Goal: Task Accomplishment & Management: Complete application form

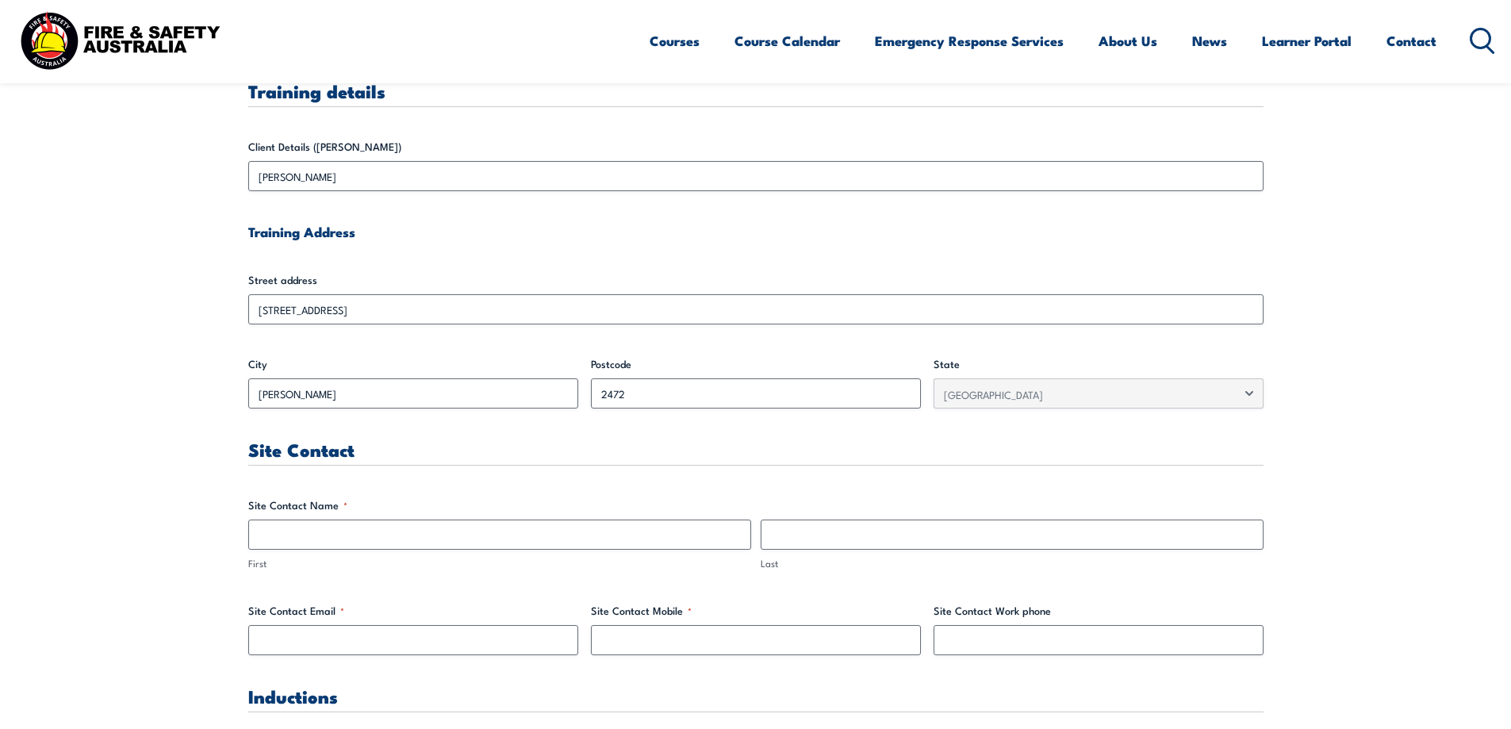
scroll to position [555, 0]
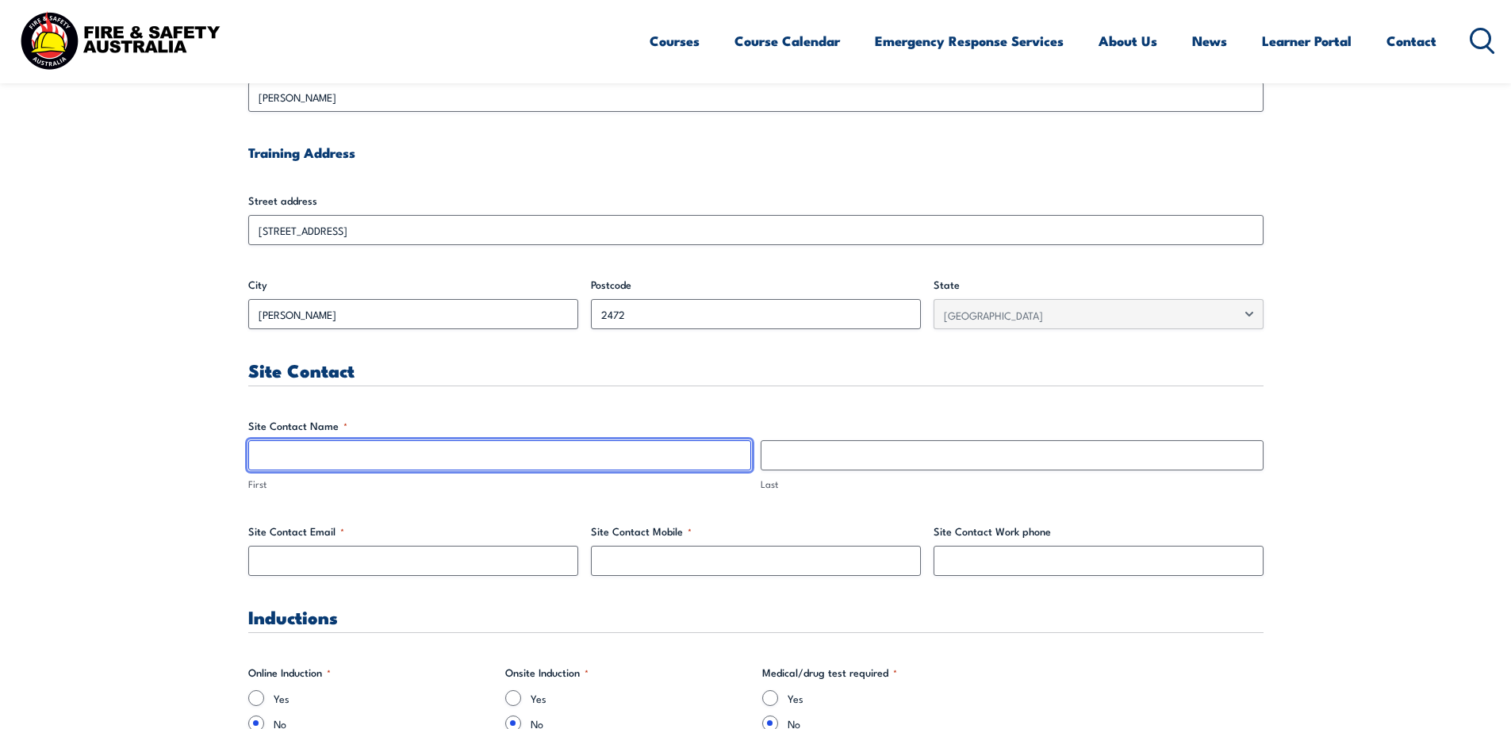
click at [267, 456] on input "First" at bounding box center [499, 455] width 503 height 30
type input "[PERSON_NAME]"
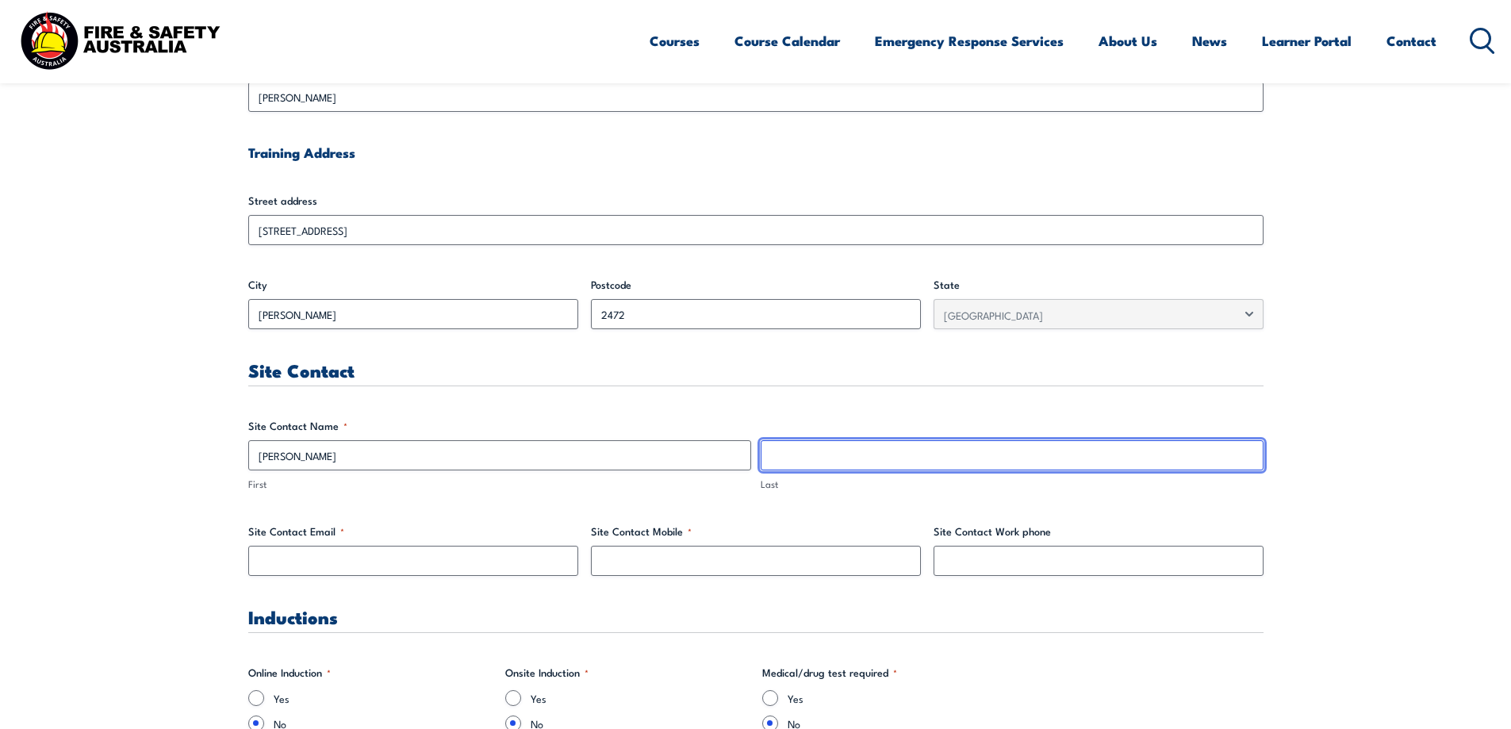
click at [792, 457] on input "Last" at bounding box center [1012, 455] width 503 height 30
type input "[PERSON_NAME]"
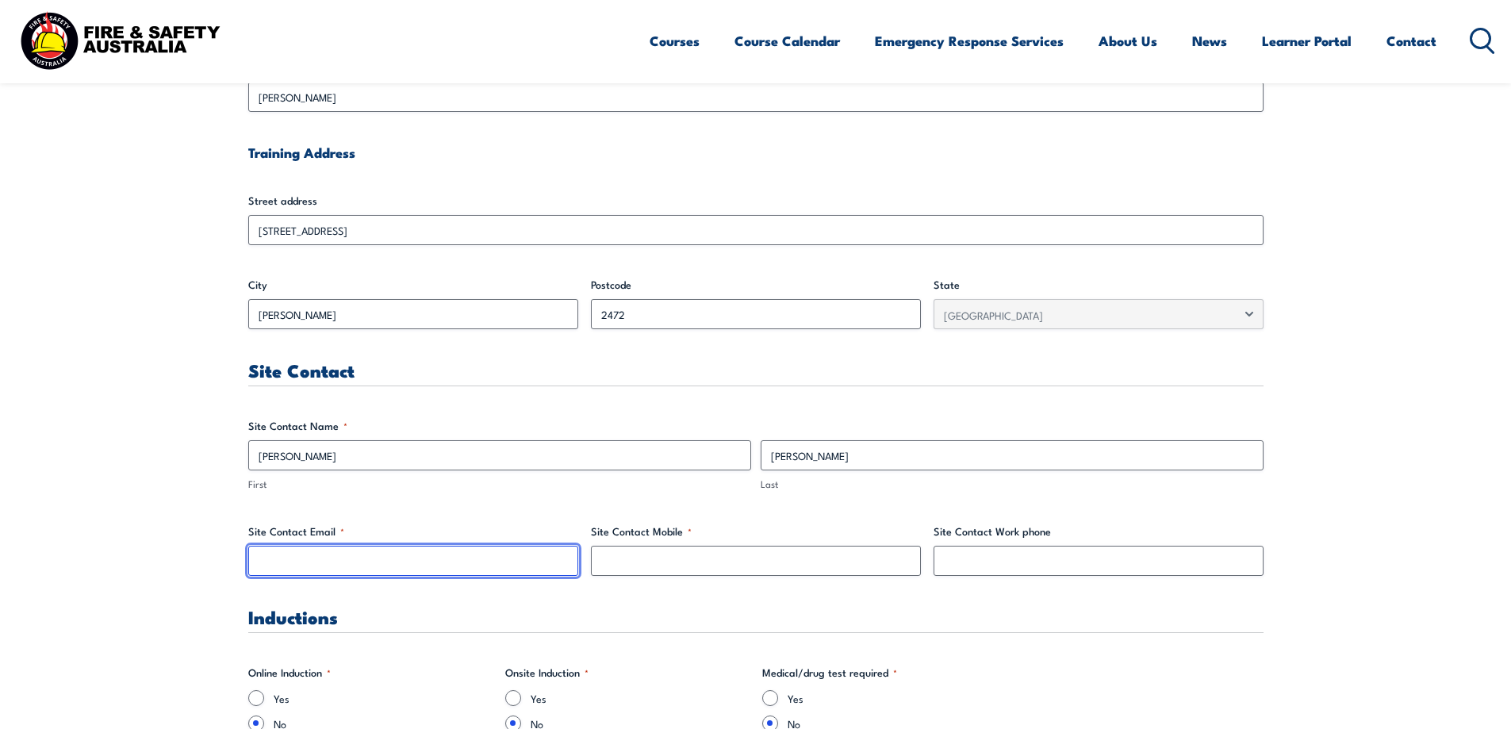
click at [260, 560] on input "Site Contact Email *" at bounding box center [413, 561] width 330 height 30
type input "S"
type input "s"
click at [318, 563] on input "[PERSON_NAME].[PERSON_NAME]" at bounding box center [413, 561] width 330 height 30
type input "[PERSON_NAME][EMAIL_ADDRESS][PERSON_NAME][DOMAIN_NAME]"
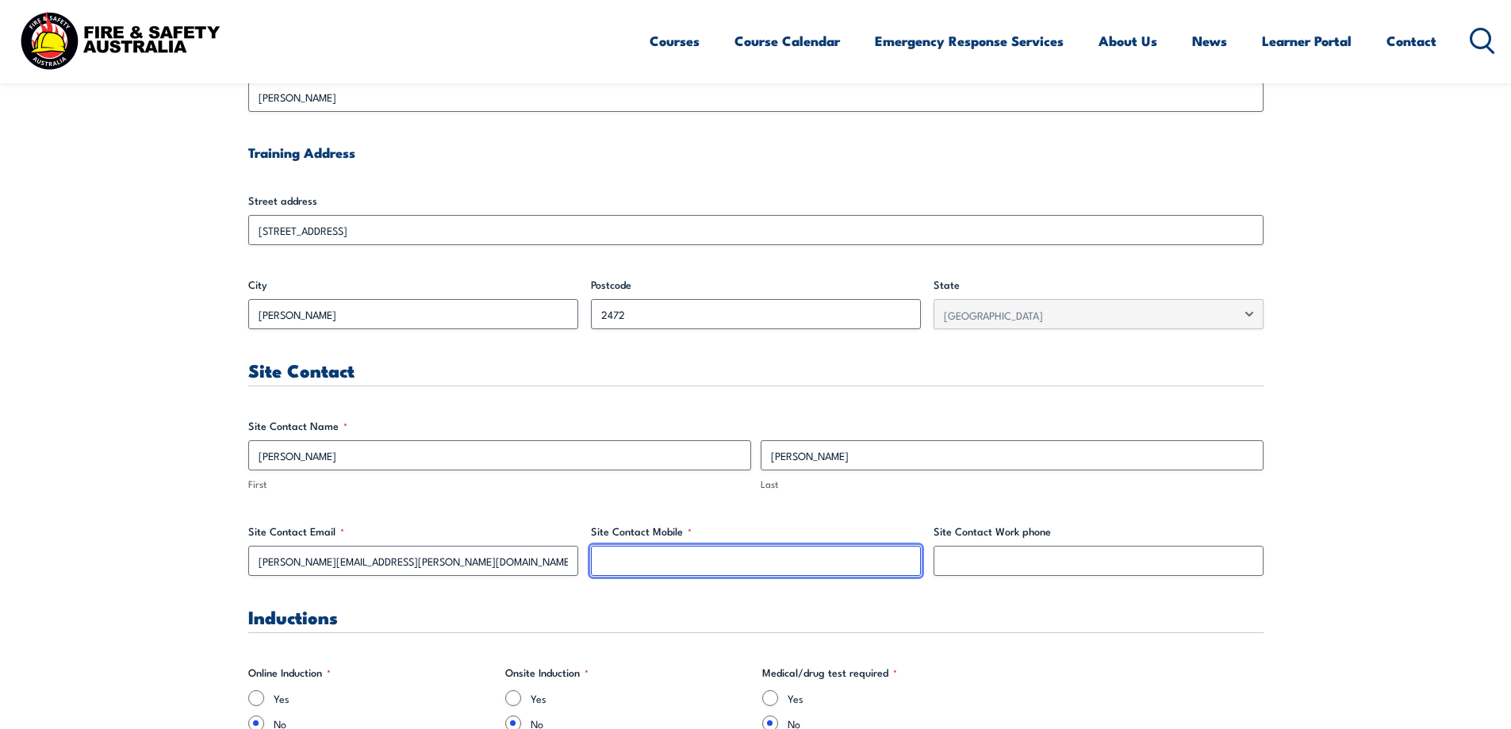
click at [604, 563] on input "Site Contact Mobile *" at bounding box center [756, 561] width 330 height 30
type input "0407105511"
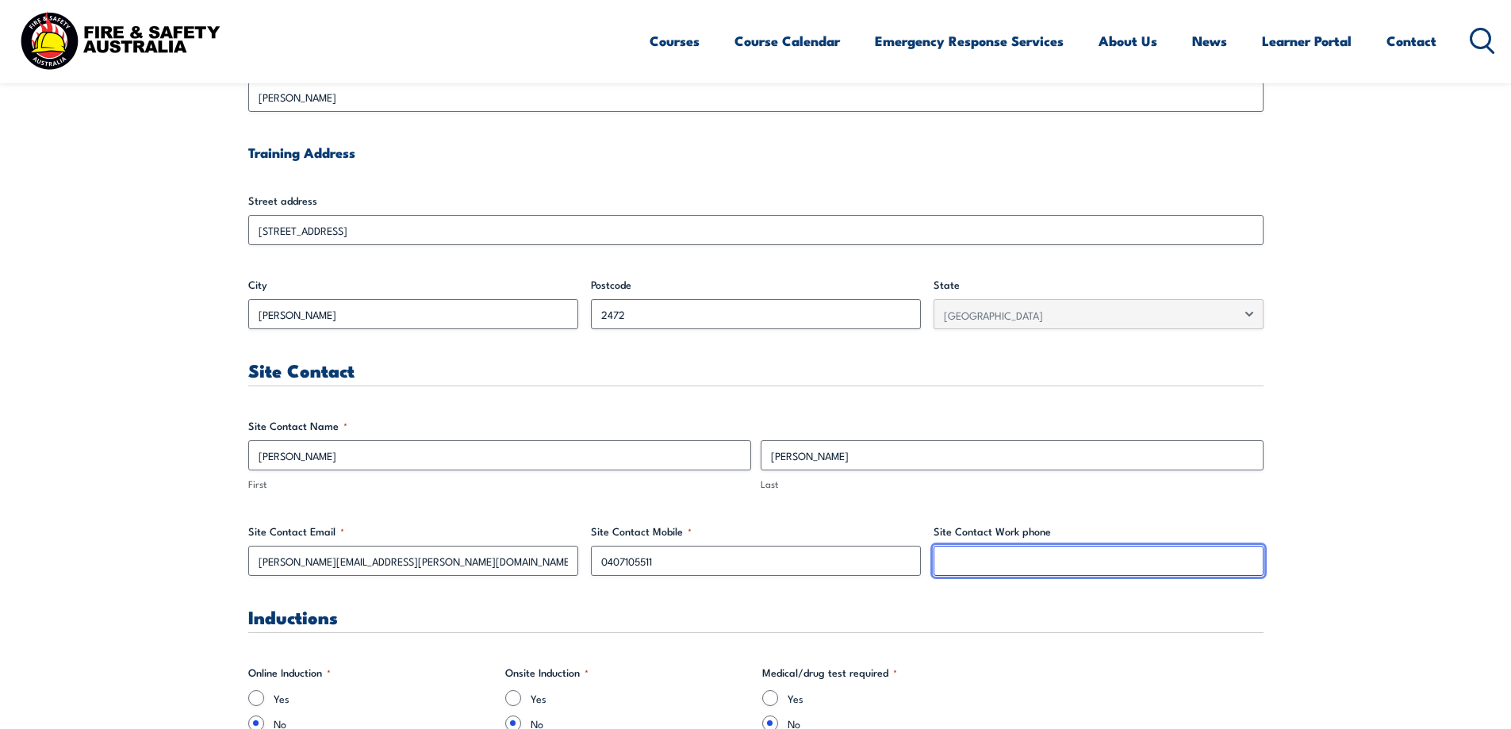
click at [949, 564] on input "Site Contact Work phone" at bounding box center [1099, 561] width 330 height 30
type input "0"
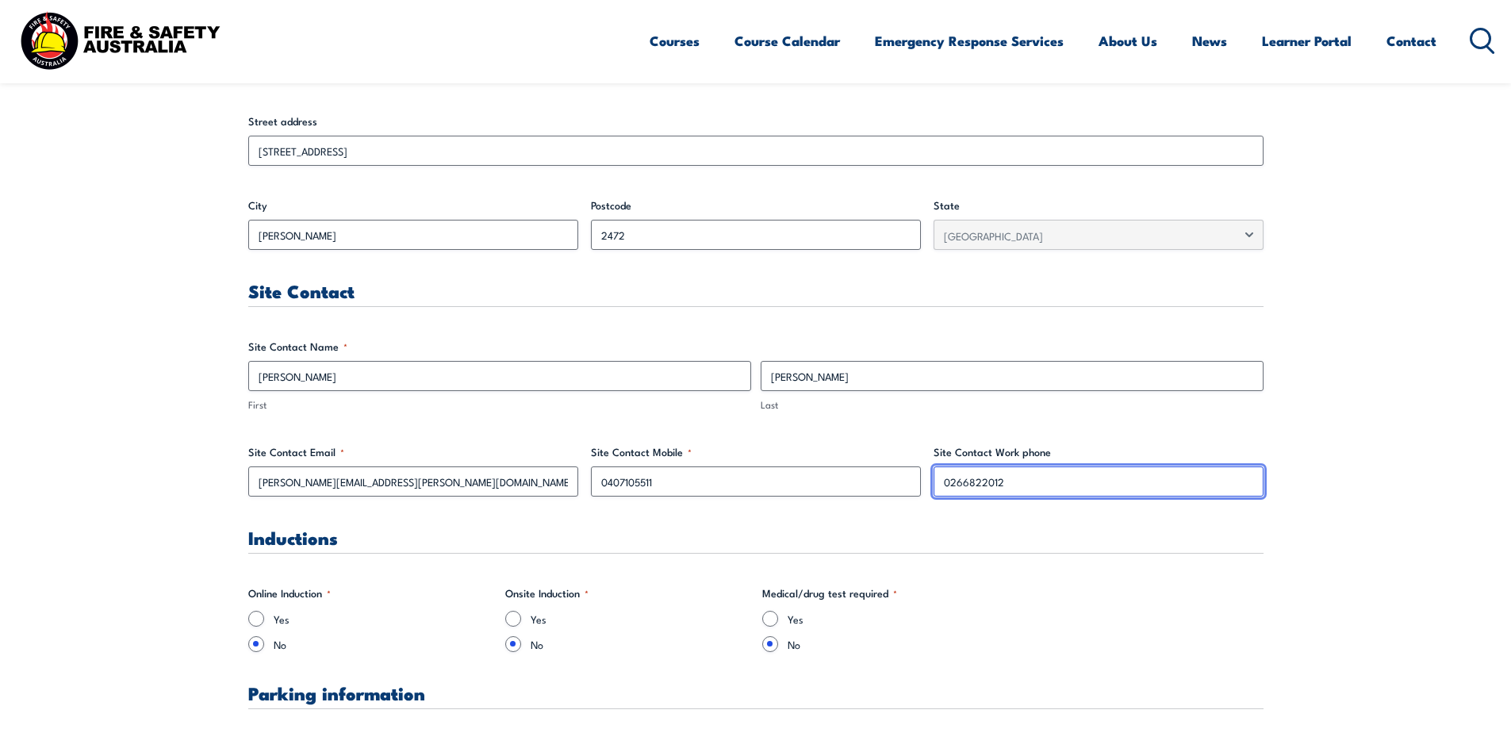
scroll to position [714, 0]
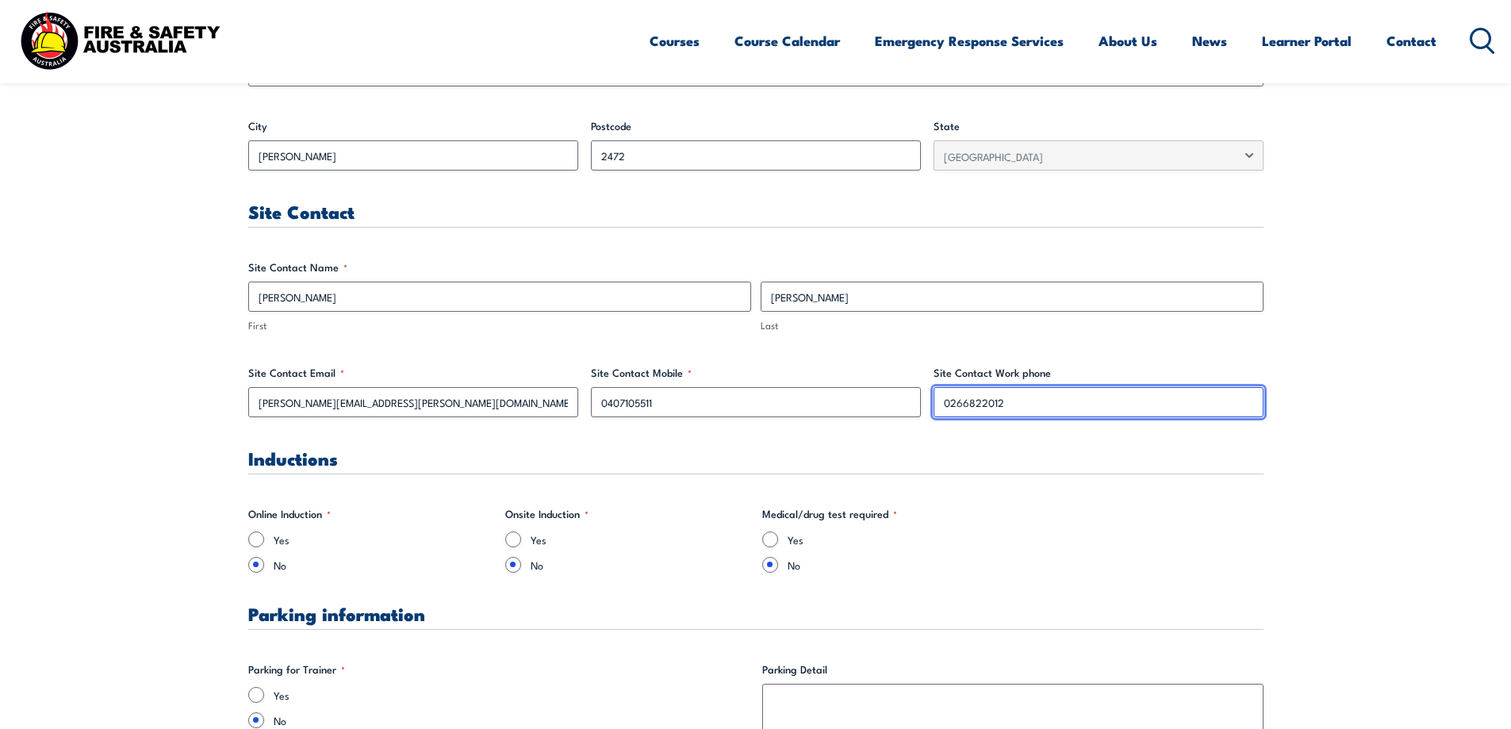
type input "0266822012"
click at [514, 539] on input "Yes" at bounding box center [513, 539] width 16 height 16
radio input "true"
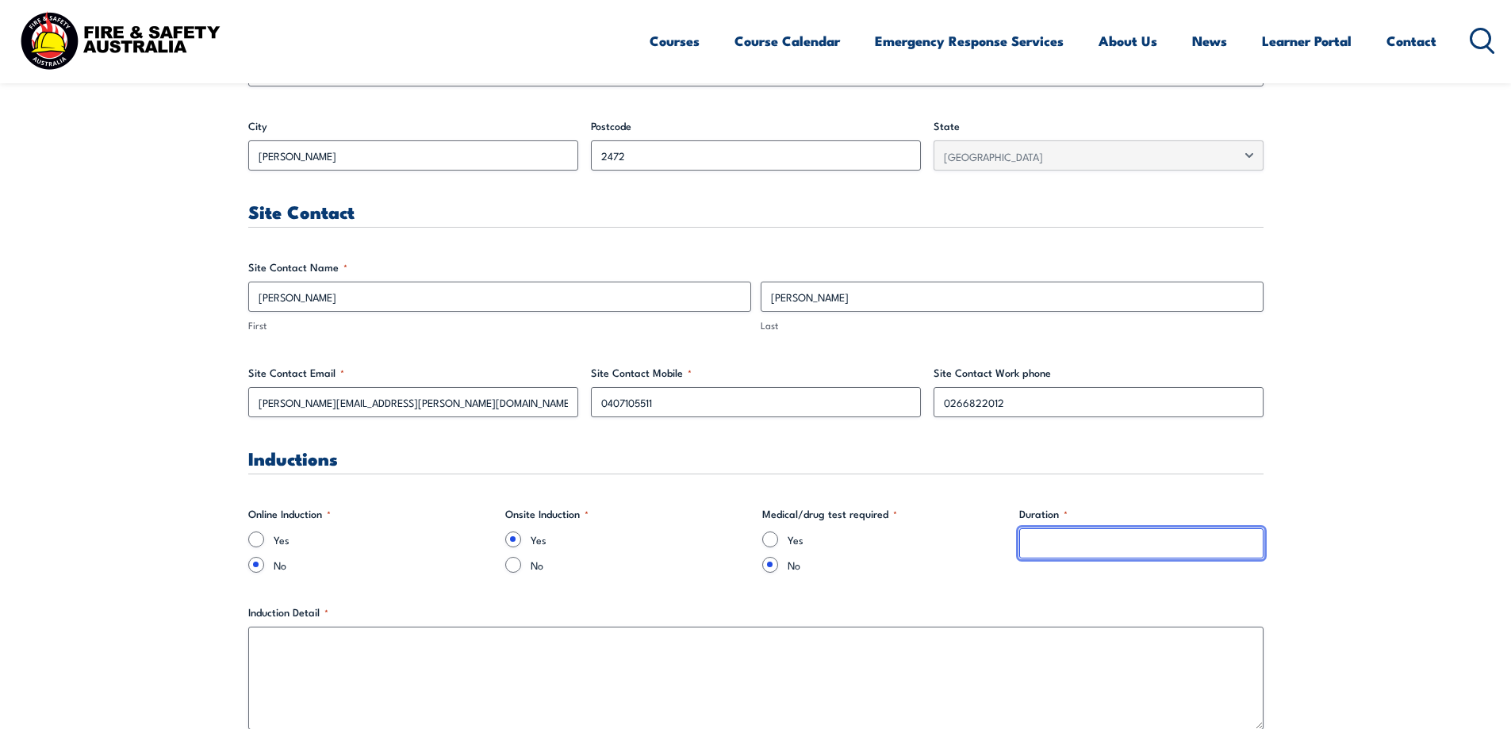
click at [1026, 545] on input "Duration *" at bounding box center [1141, 543] width 244 height 30
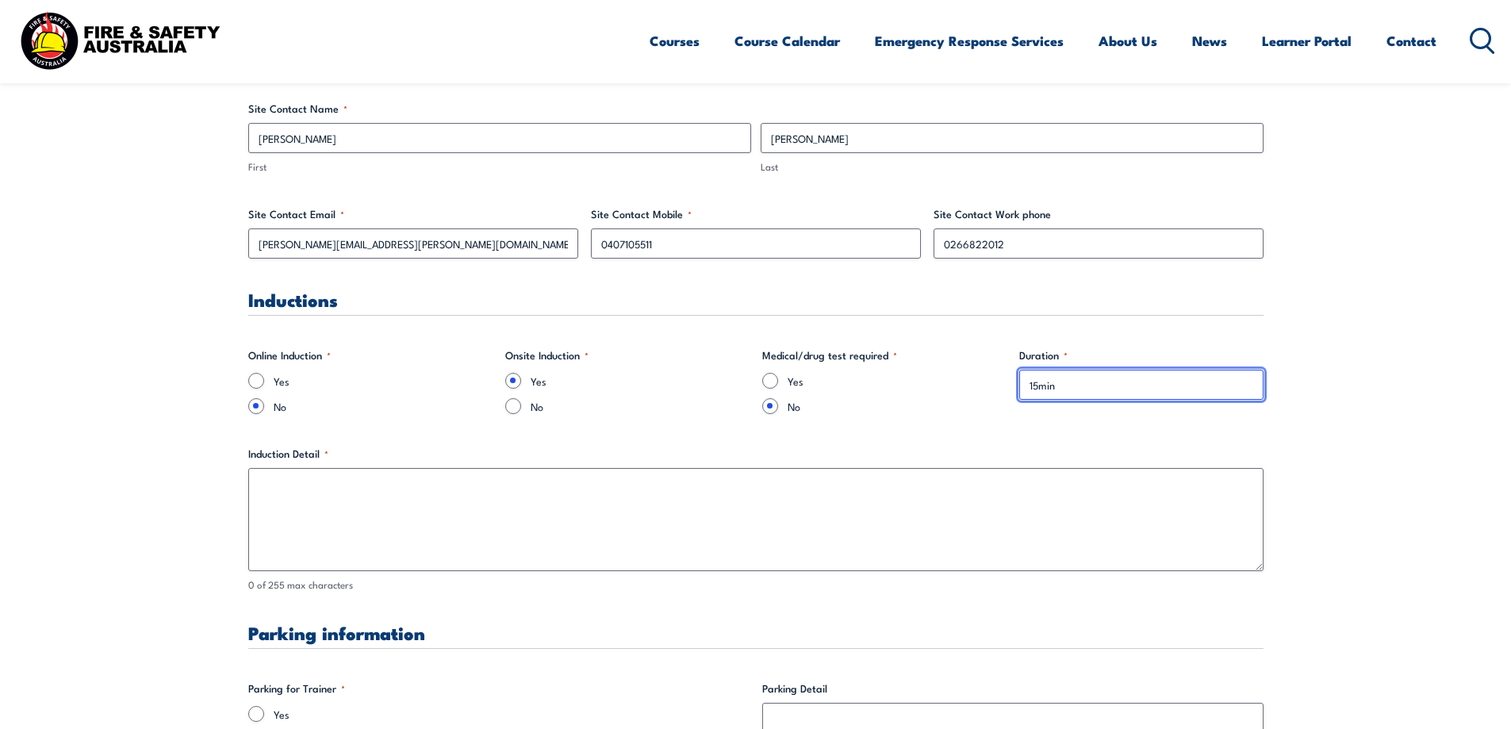
scroll to position [952, 0]
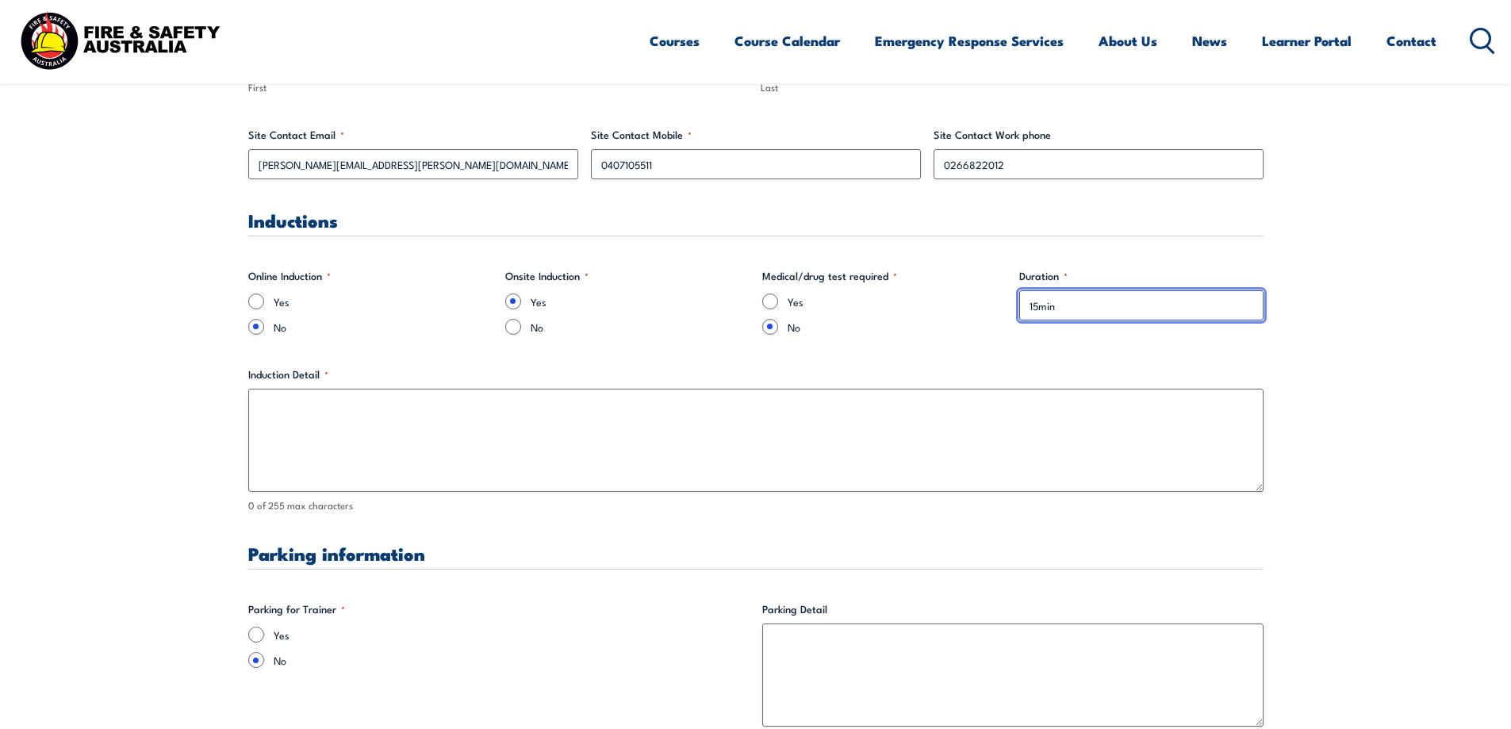
type input "15min"
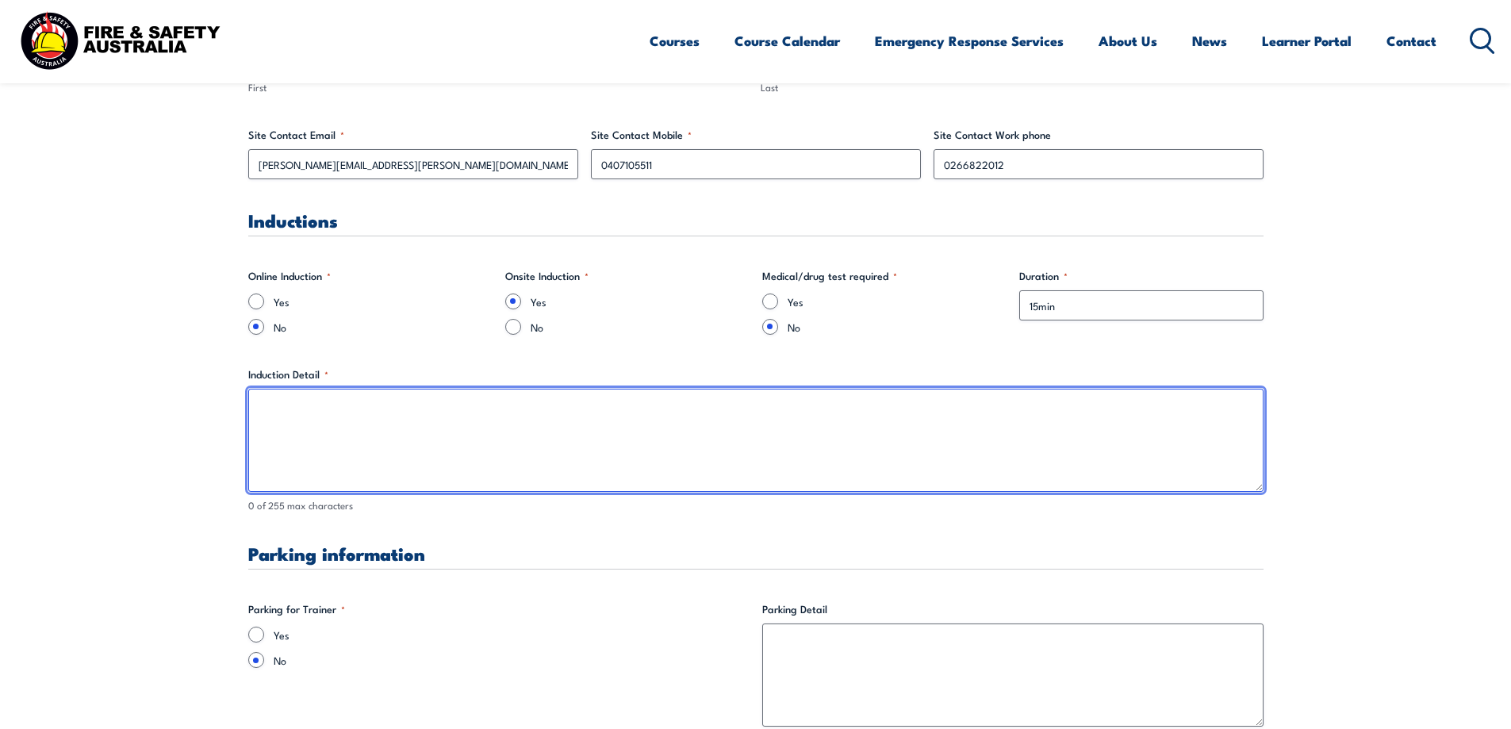
click at [257, 400] on textarea "Induction Detail *" at bounding box center [755, 440] width 1015 height 103
type textarea "E"
click at [481, 408] on textarea "Site familisation, [MEDICAL_DATA], Sign in," at bounding box center [755, 440] width 1015 height 103
click at [447, 409] on textarea "Site familisation, [MEDICAL_DATA], Sign in and" at bounding box center [755, 440] width 1015 height 103
click at [519, 408] on textarea "Site familisation, [MEDICAL_DATA], Site Sign in and" at bounding box center [755, 440] width 1015 height 103
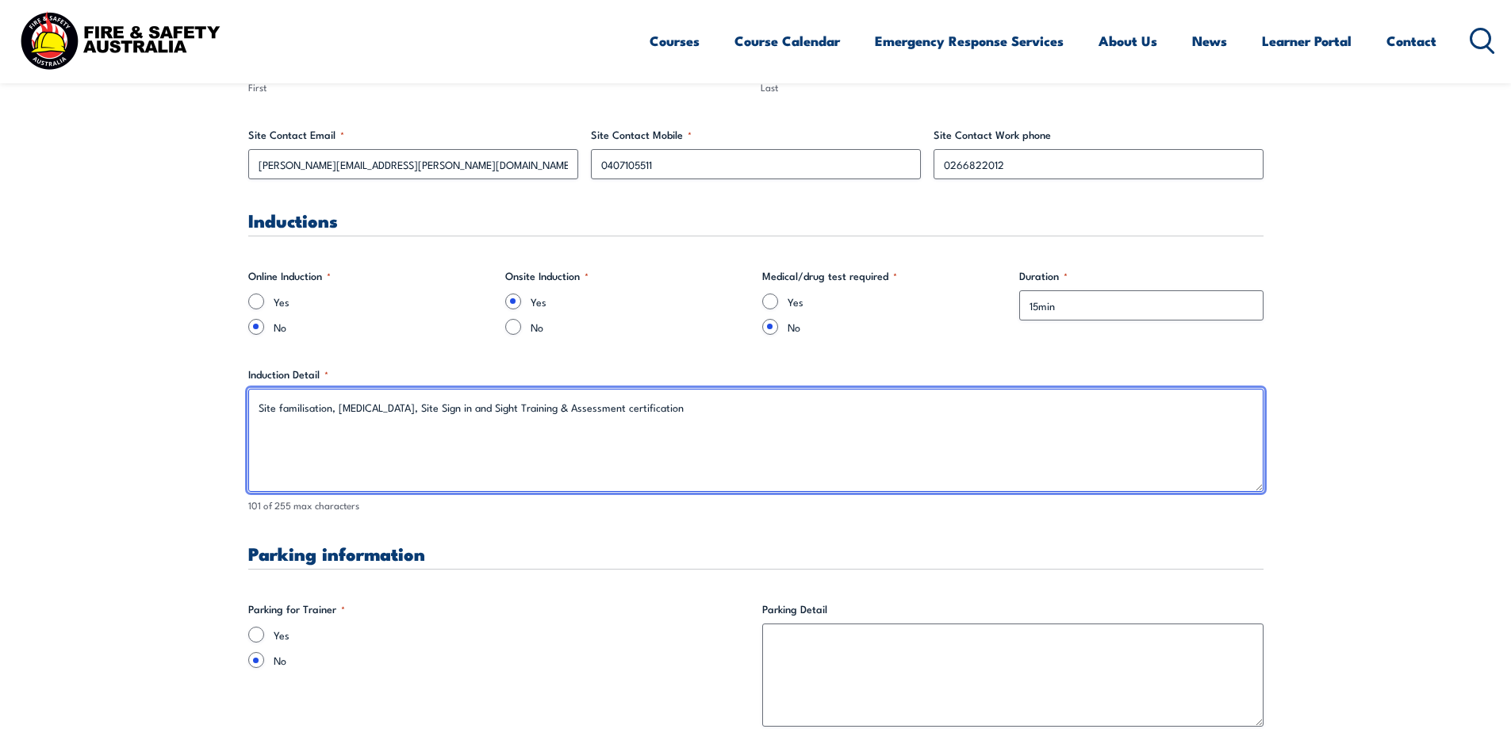
click at [547, 408] on textarea "Site familisation, [MEDICAL_DATA], Site Sign in and Sight Training & Assessment…" at bounding box center [755, 440] width 1015 height 103
type textarea "Site familisation, [MEDICAL_DATA], Site Sign in and Sight the Trainers Training…"
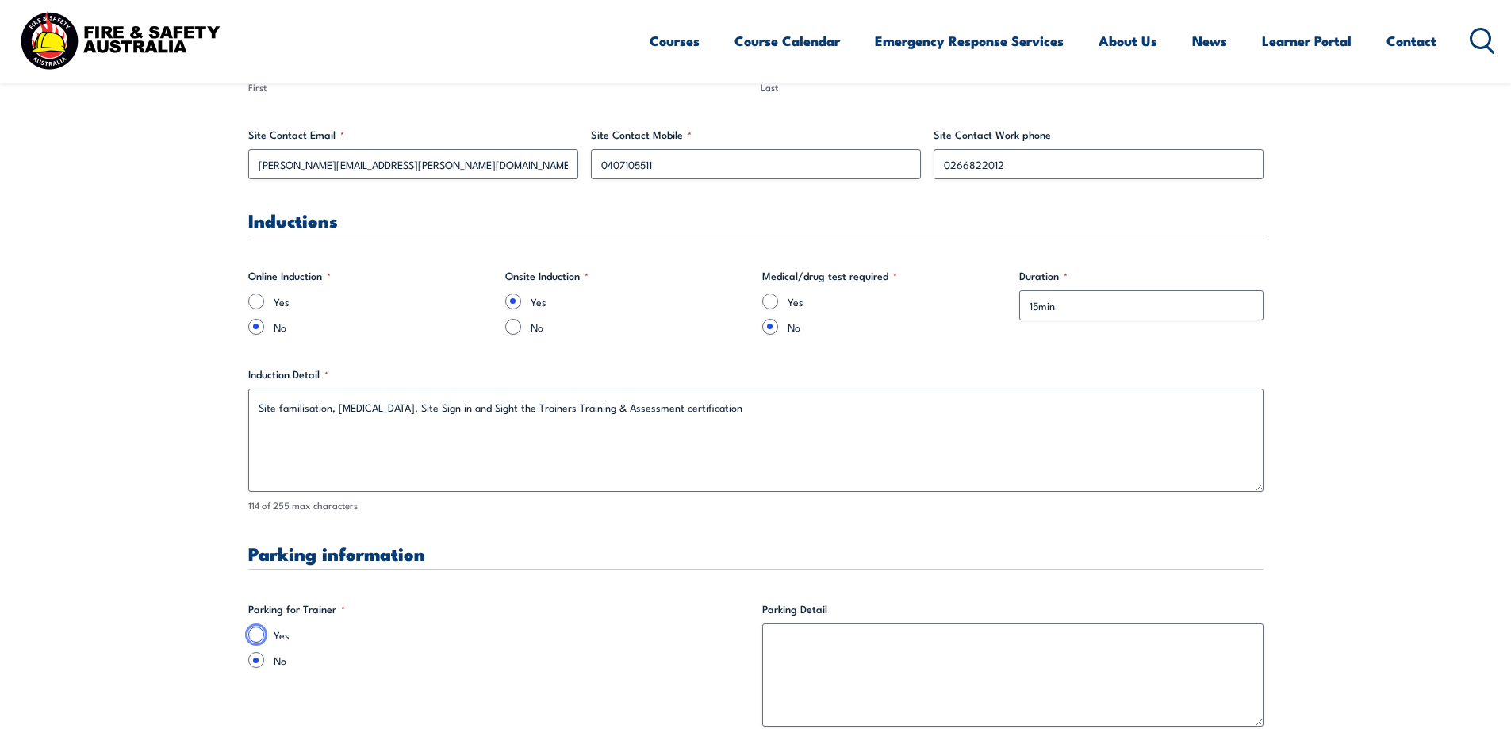
click at [257, 632] on input "Yes" at bounding box center [256, 635] width 16 height 16
radio input "true"
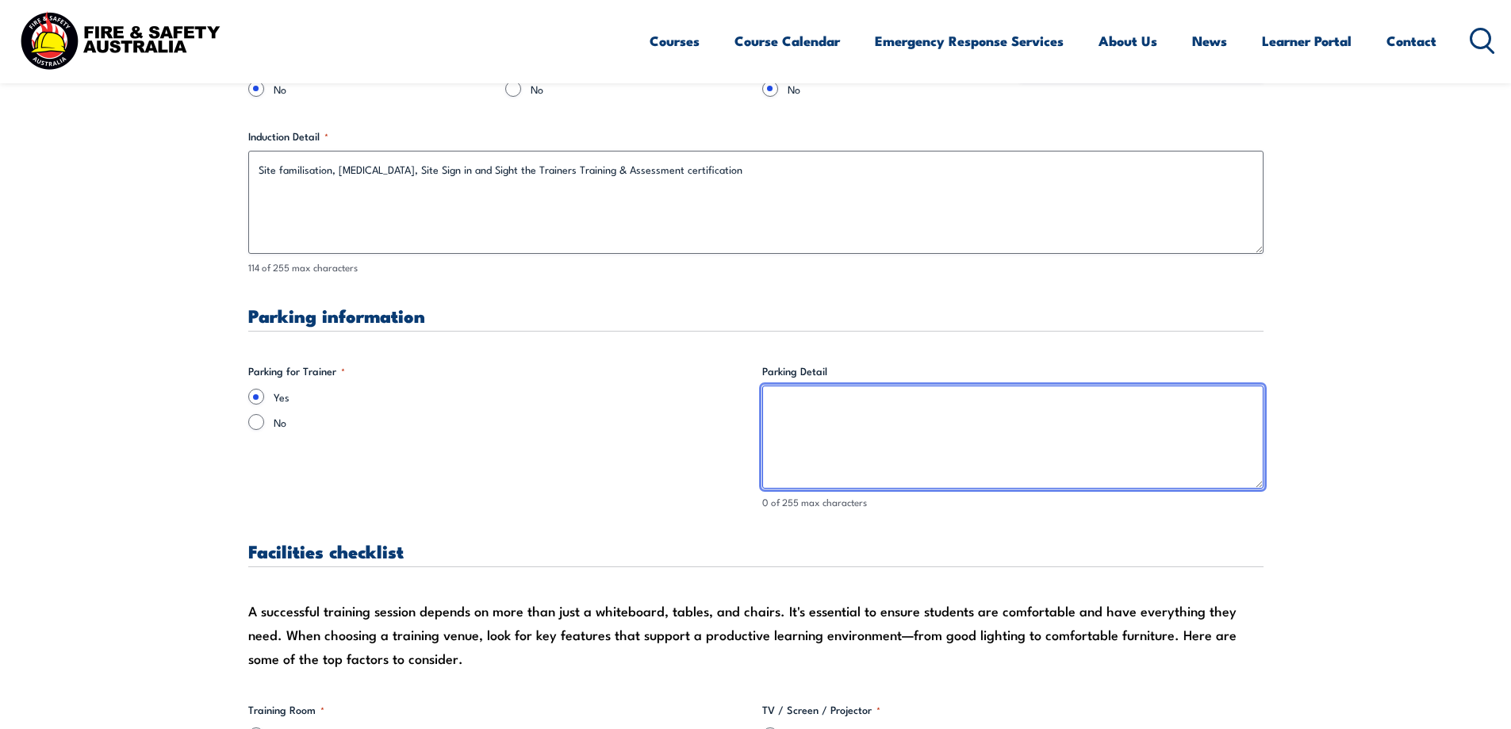
click at [767, 398] on textarea "Parking Detail" at bounding box center [1012, 436] width 501 height 103
type textarea "P"
click at [915, 404] on textarea "Enter the site via [GEOGRAPHIC_DATA] available" at bounding box center [1012, 436] width 501 height 103
click at [997, 408] on textarea "Enter the site via [GEOGRAPHIC_DATA] available" at bounding box center [1012, 436] width 501 height 103
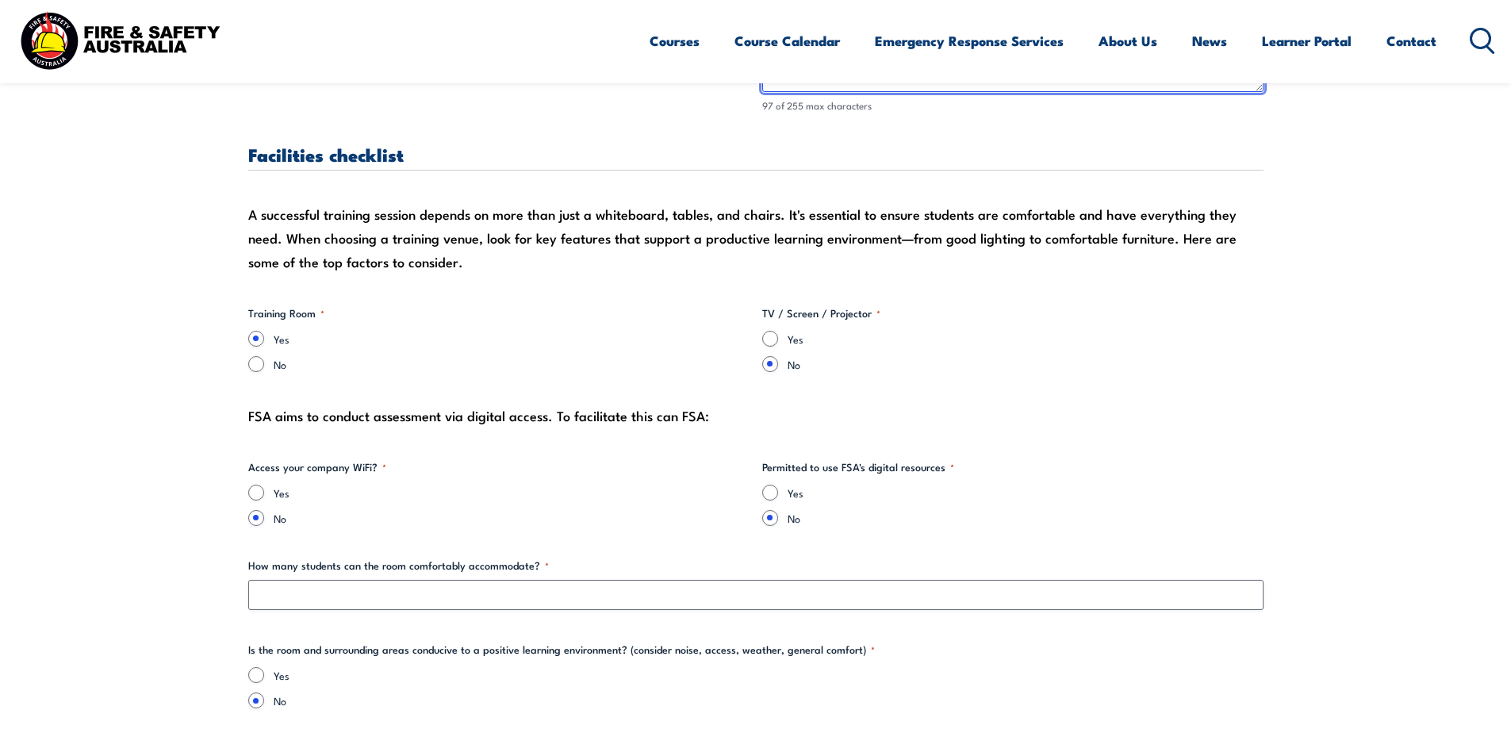
scroll to position [1666, 0]
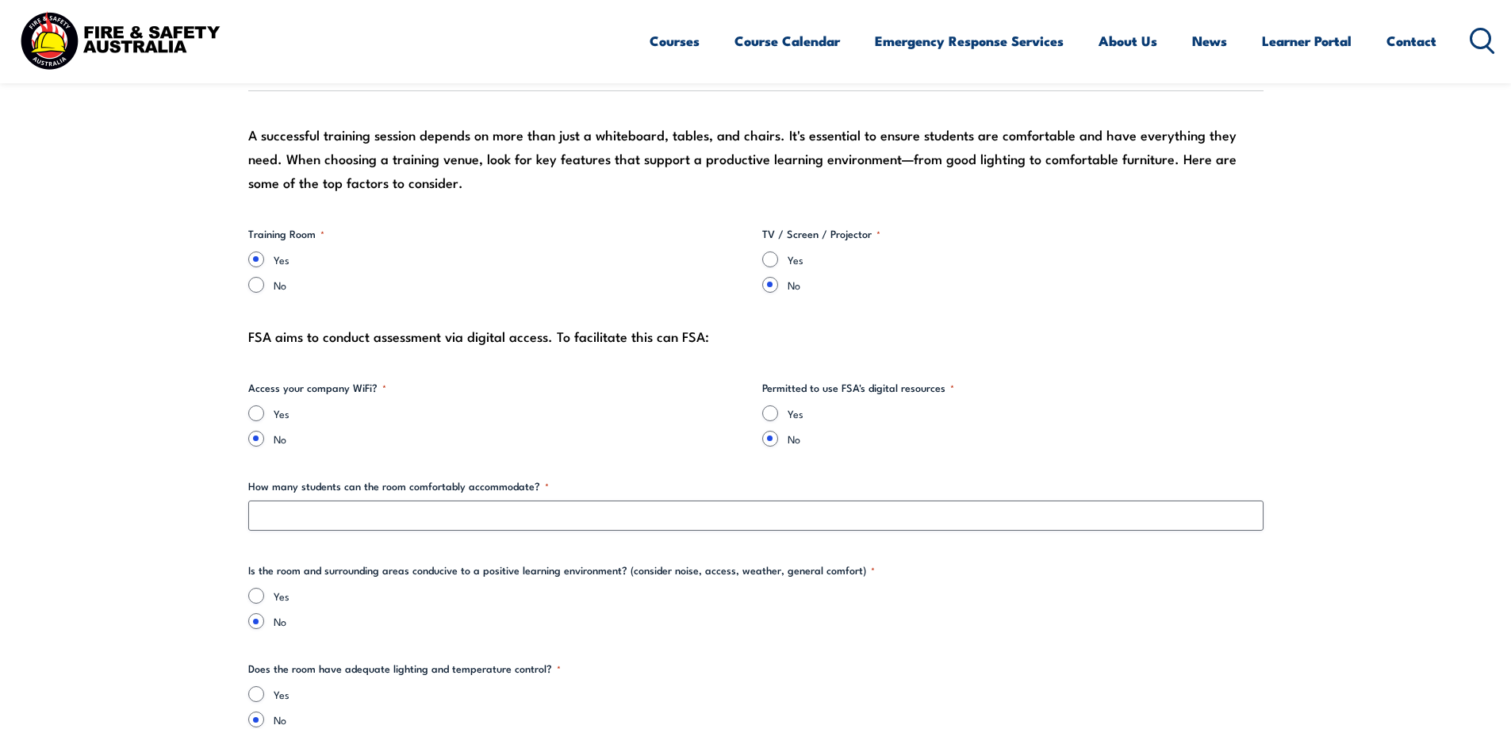
type textarea "Enter the site via [GEOGRAPHIC_DATA] available on the right hand side after ent…"
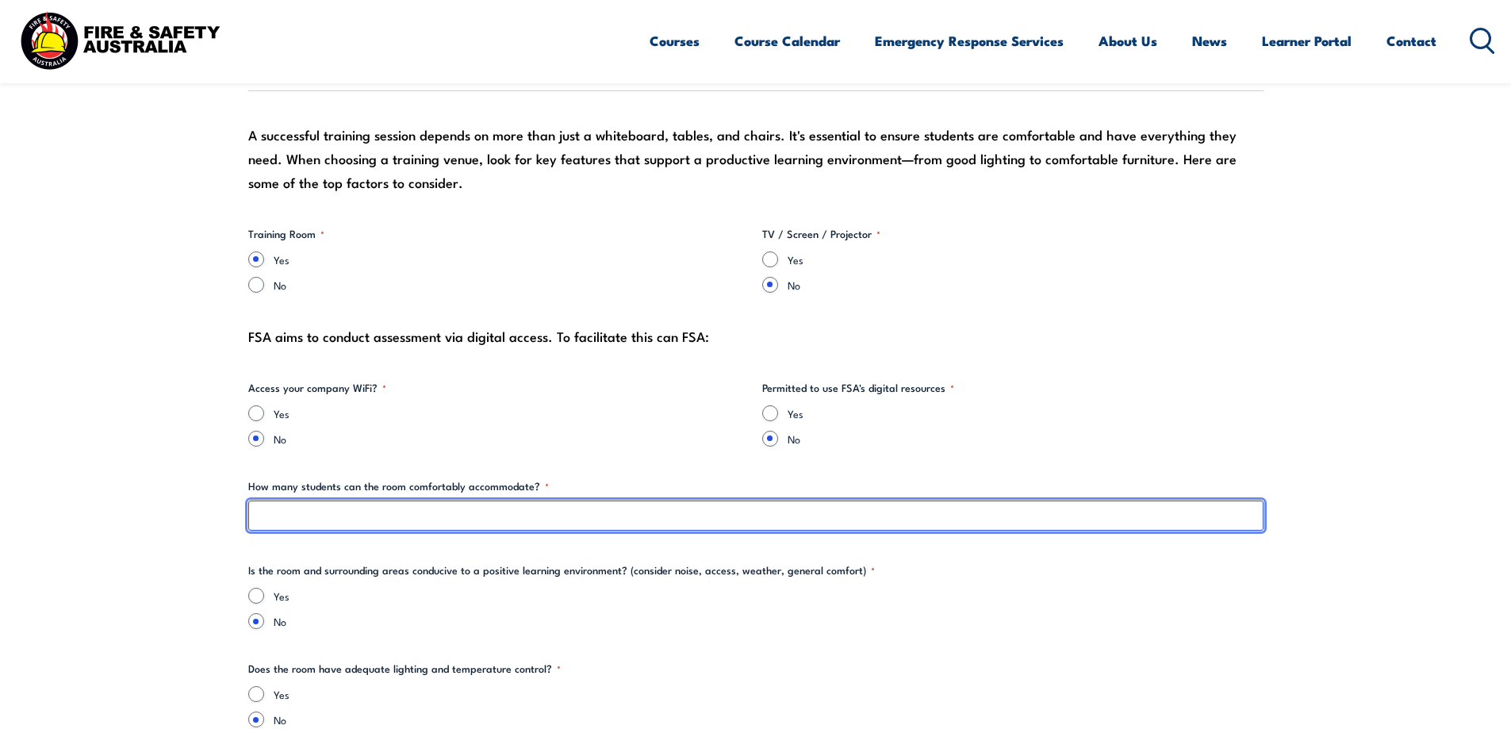
click at [259, 516] on input "How many students can the room comfortably accommodate? *" at bounding box center [755, 516] width 1015 height 30
type input "8 to 10"
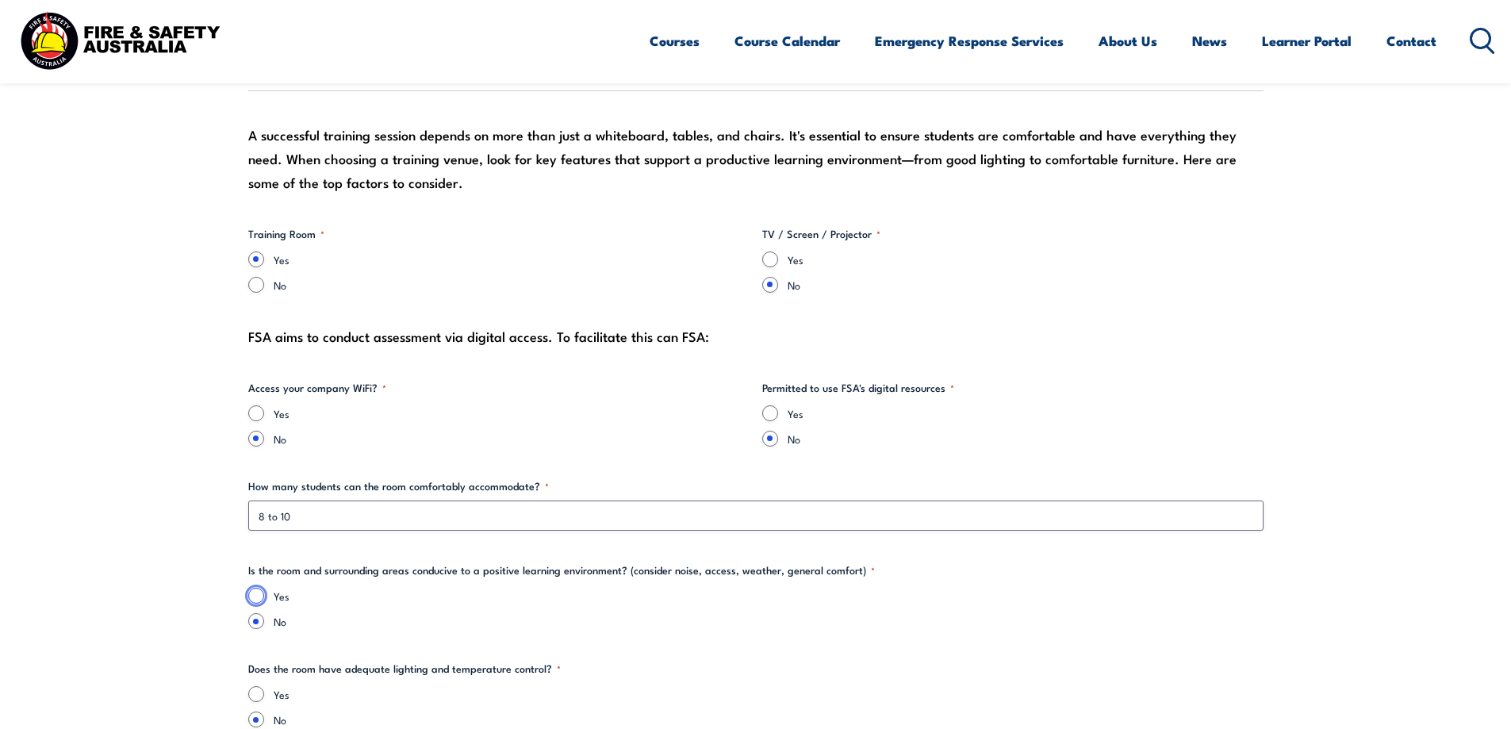
click at [255, 595] on input "Yes" at bounding box center [256, 596] width 16 height 16
radio input "true"
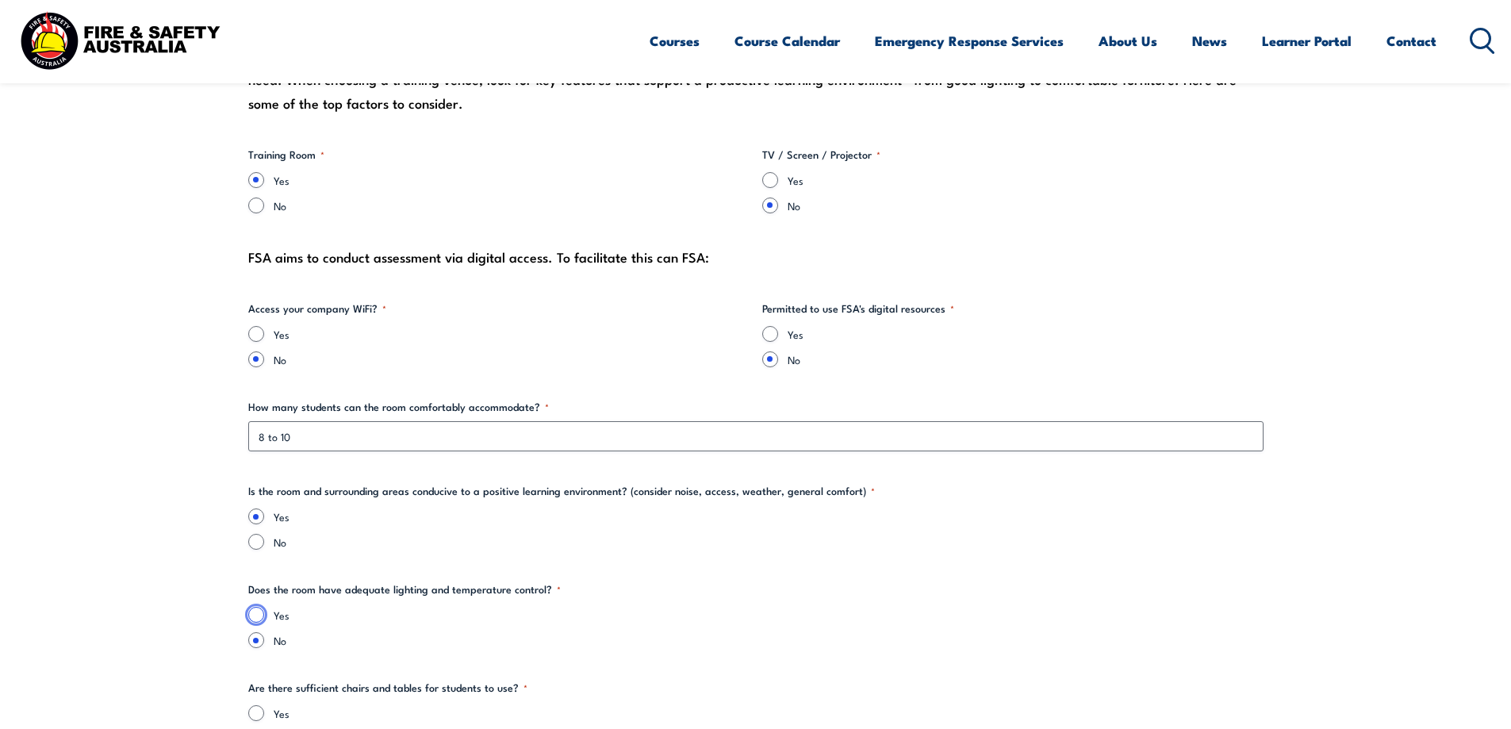
click at [258, 614] on input "Yes" at bounding box center [256, 615] width 16 height 16
radio input "true"
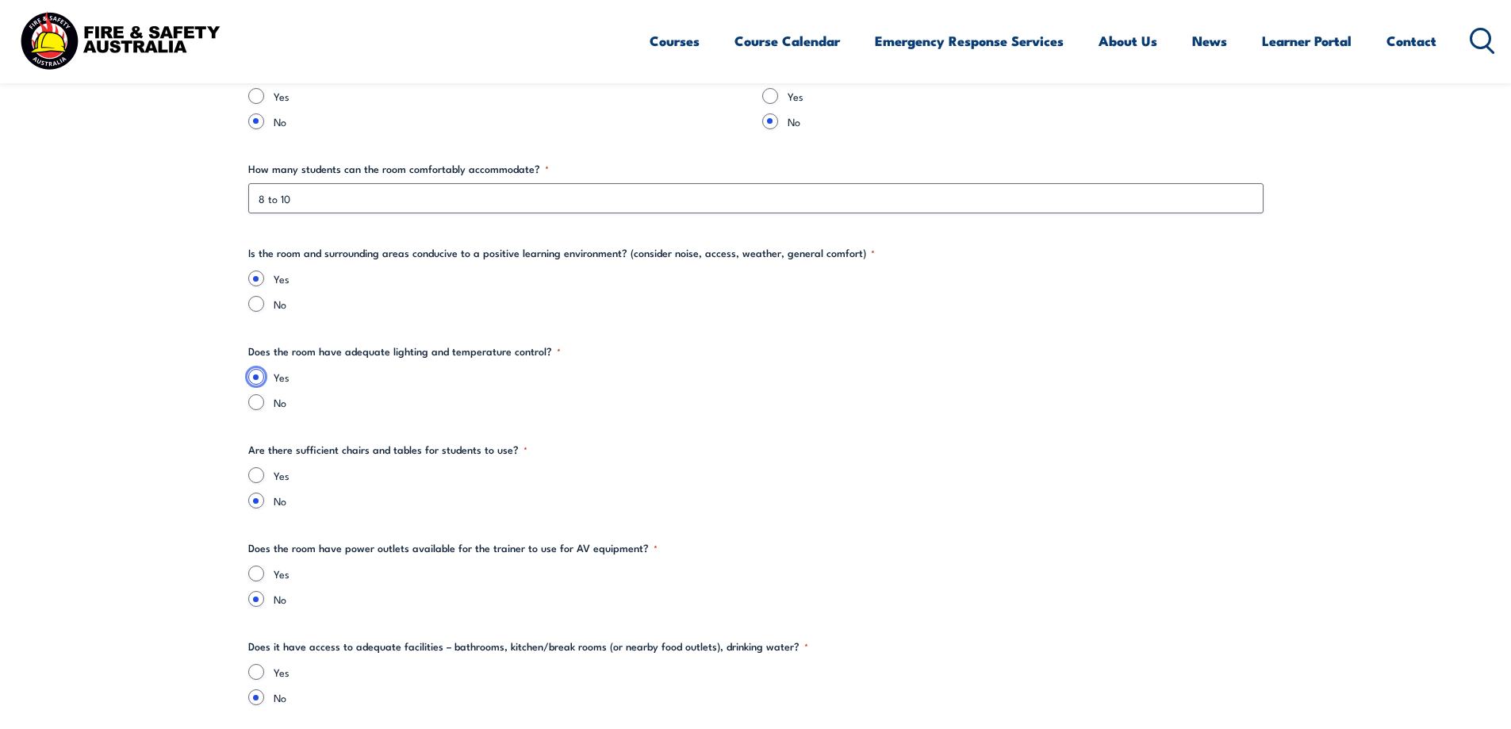
scroll to position [2062, 0]
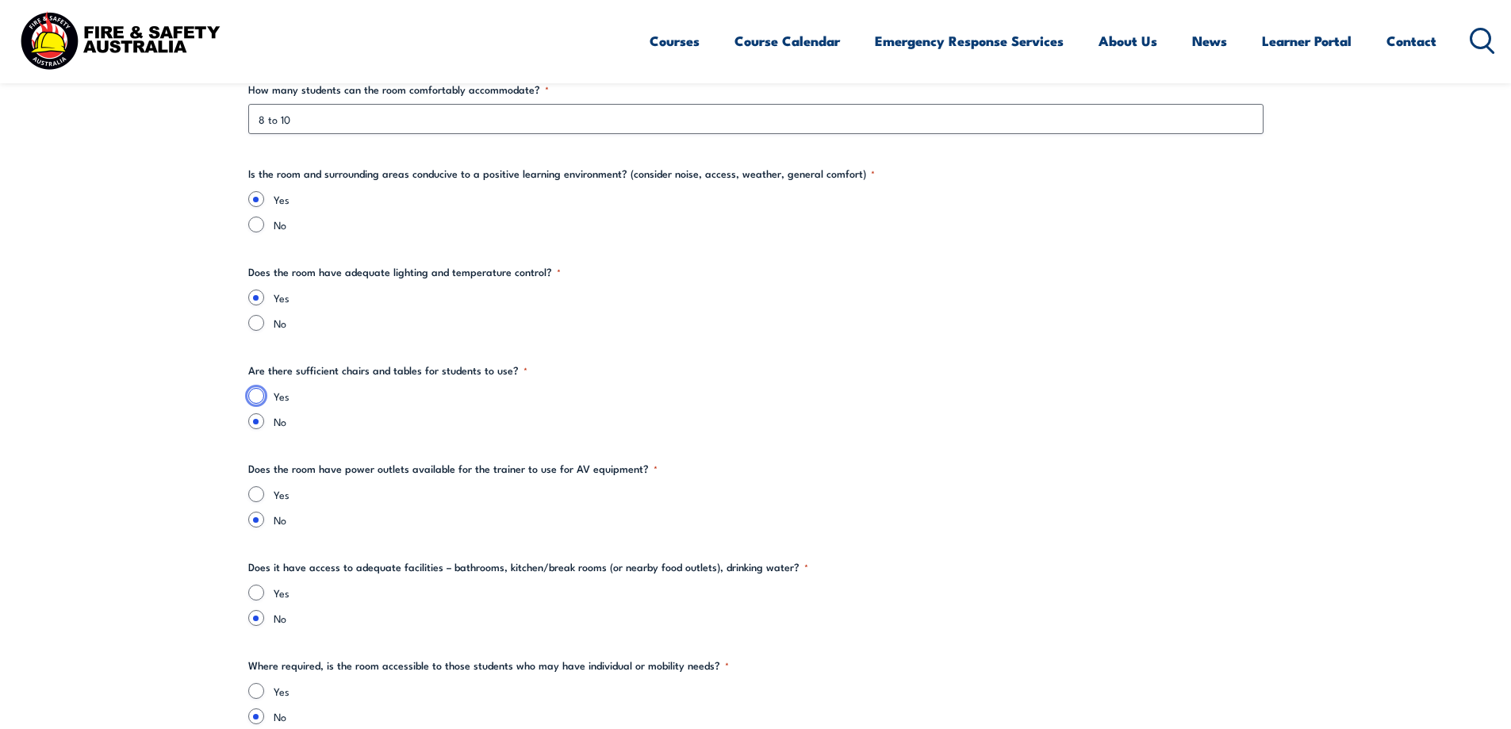
click at [259, 395] on input "Yes" at bounding box center [256, 396] width 16 height 16
radio input "true"
click at [258, 494] on input "Yes" at bounding box center [256, 494] width 16 height 16
radio input "true"
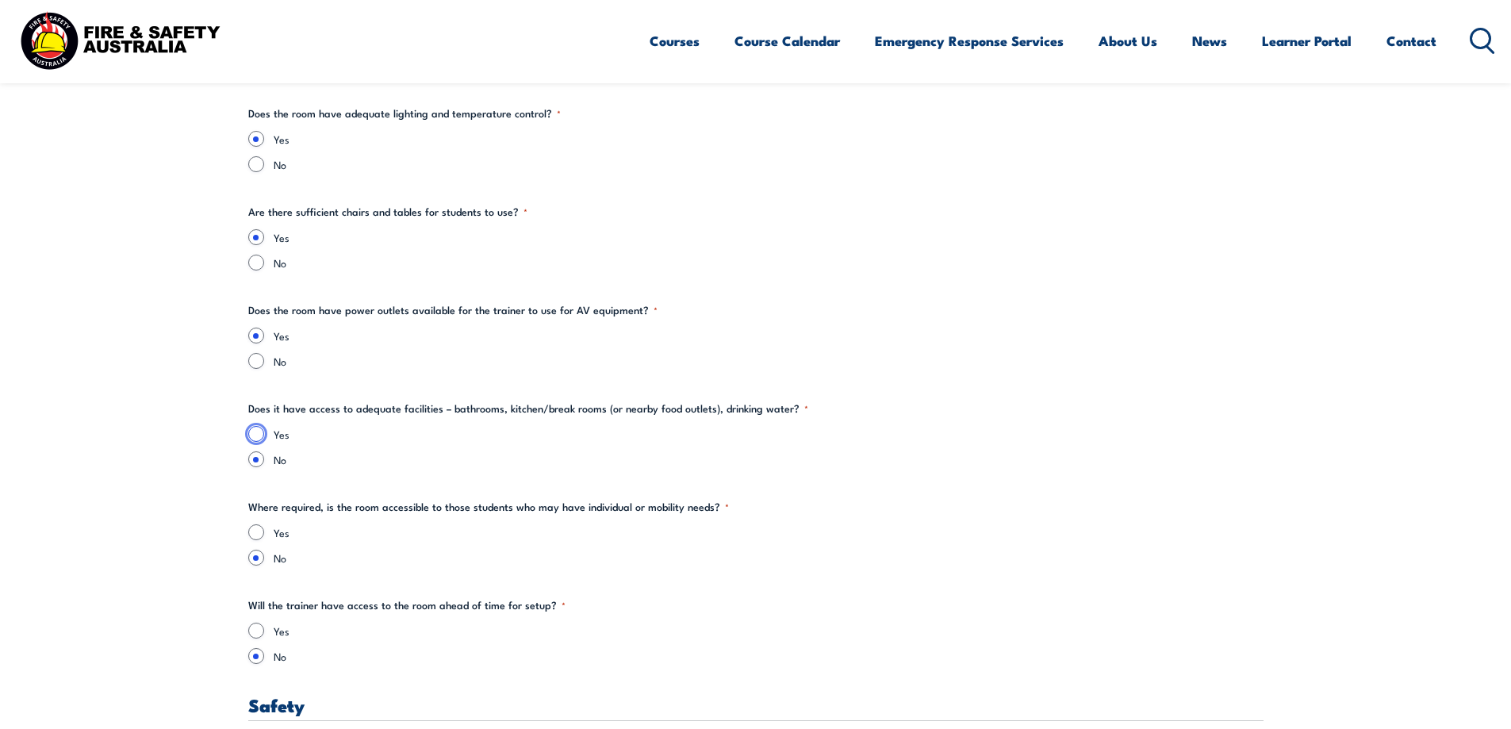
click at [255, 434] on input "Yes" at bounding box center [256, 434] width 16 height 16
radio input "true"
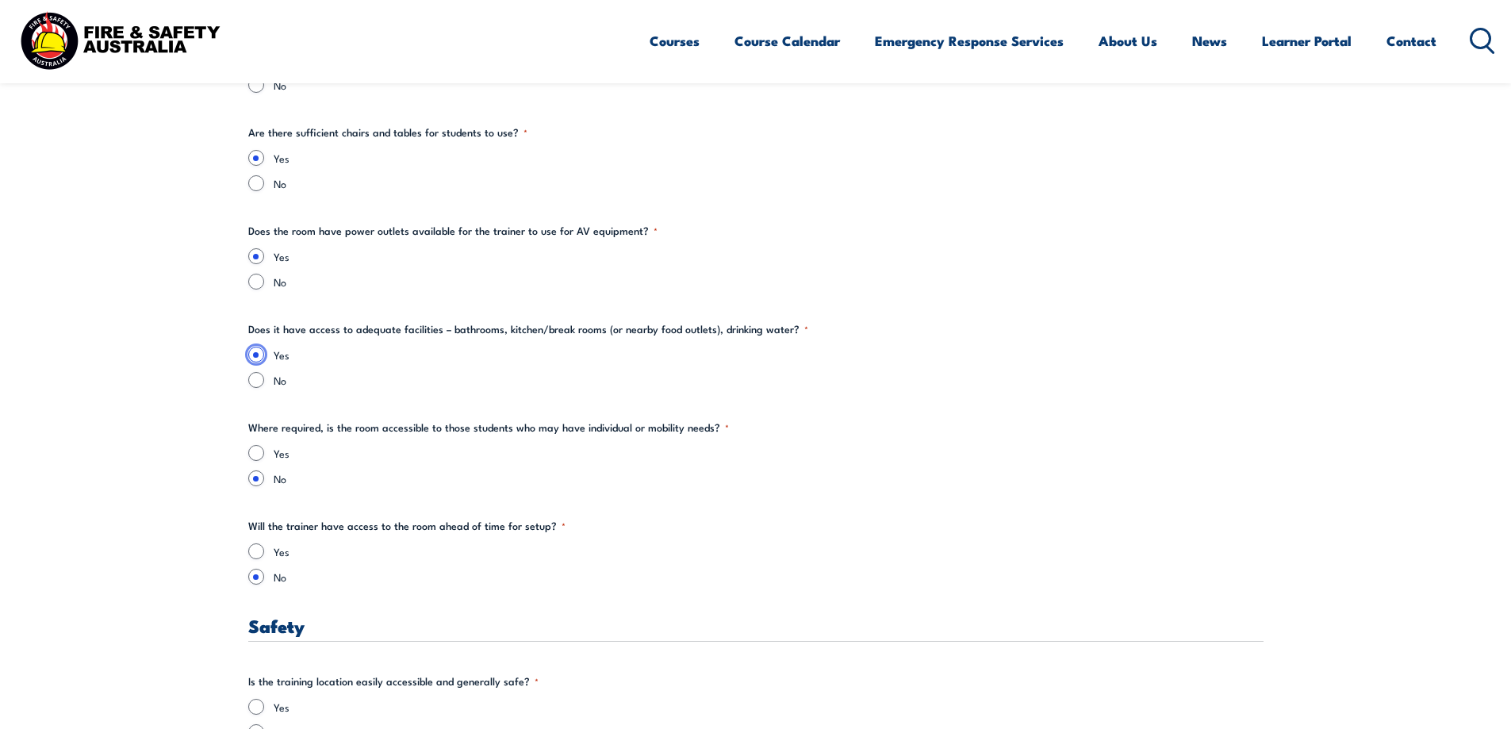
scroll to position [2380, 0]
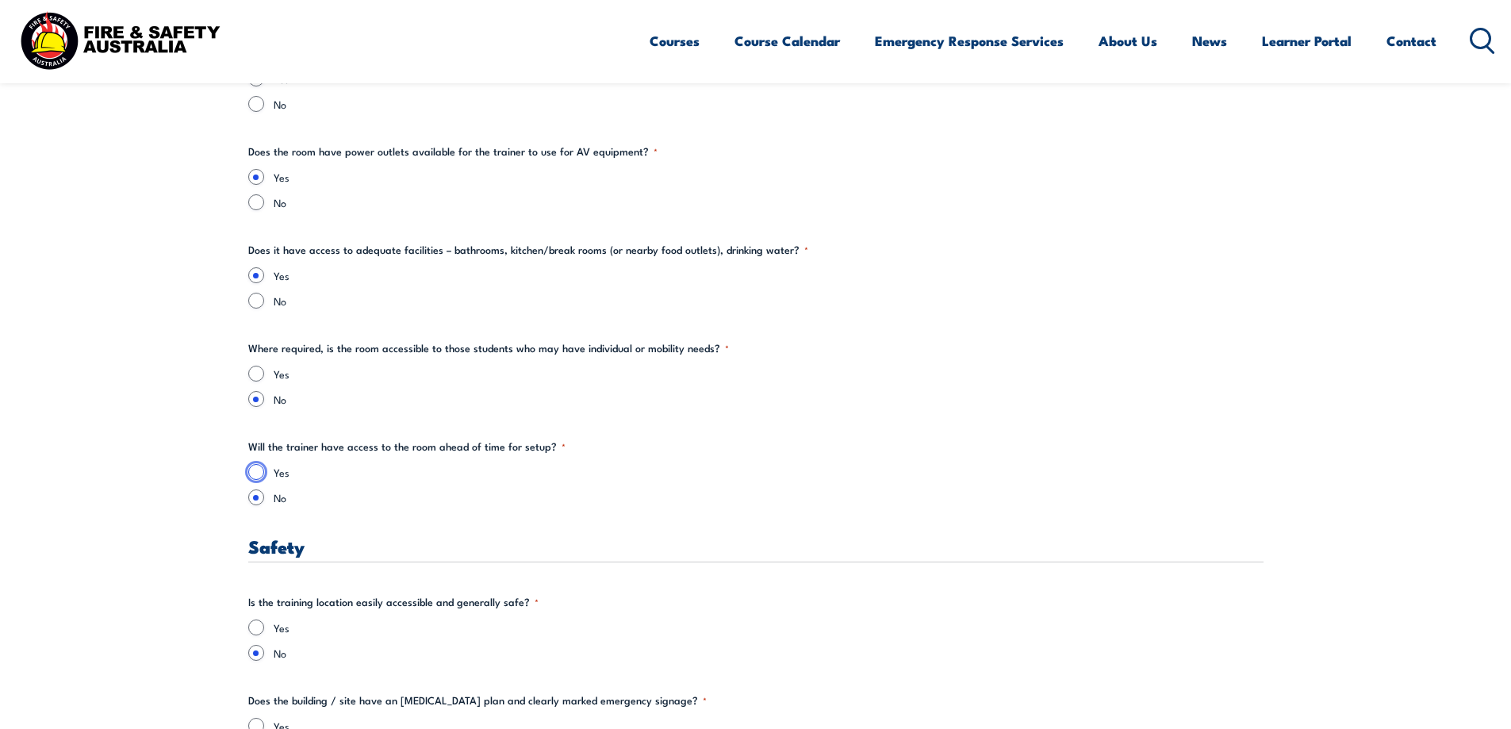
click at [260, 472] on input "Yes" at bounding box center [256, 472] width 16 height 16
radio input "true"
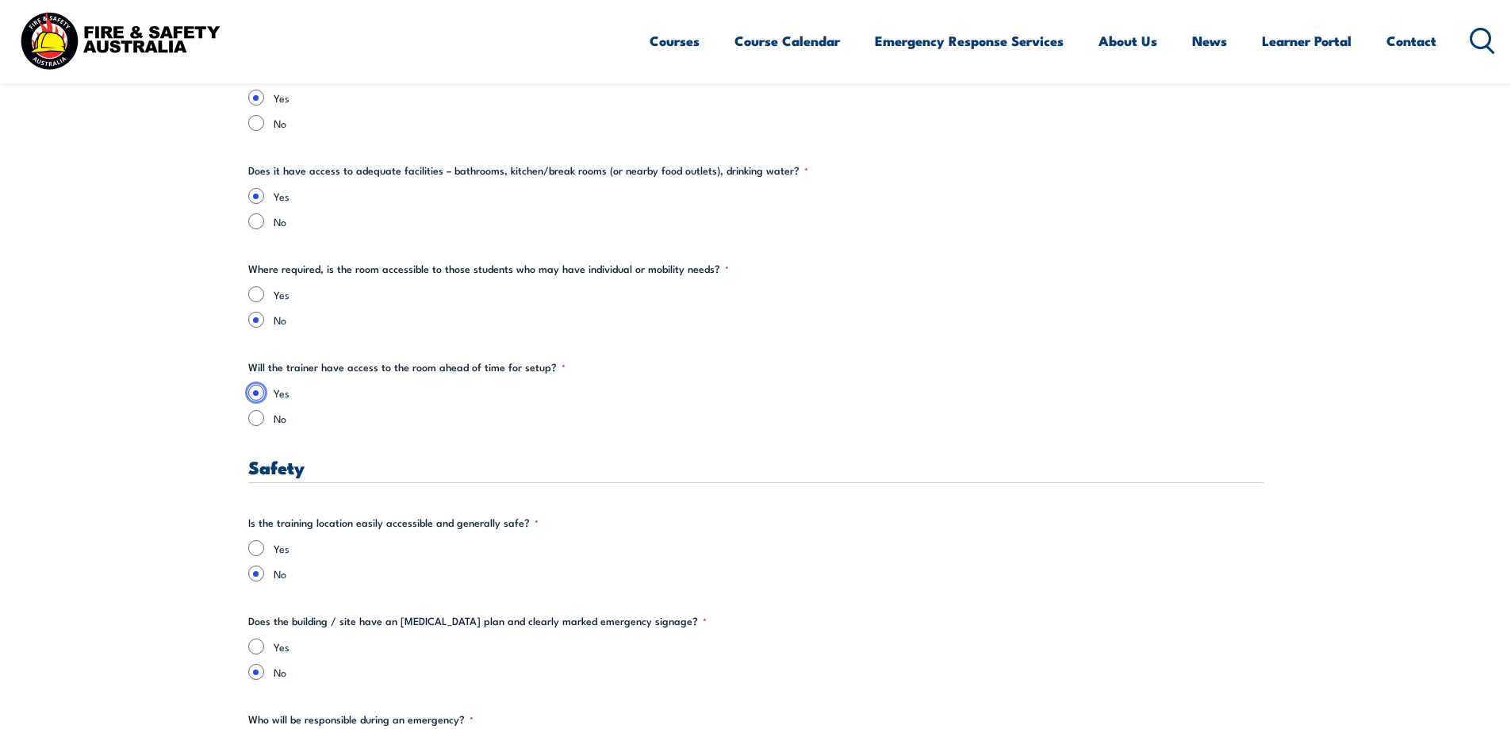
scroll to position [2538, 0]
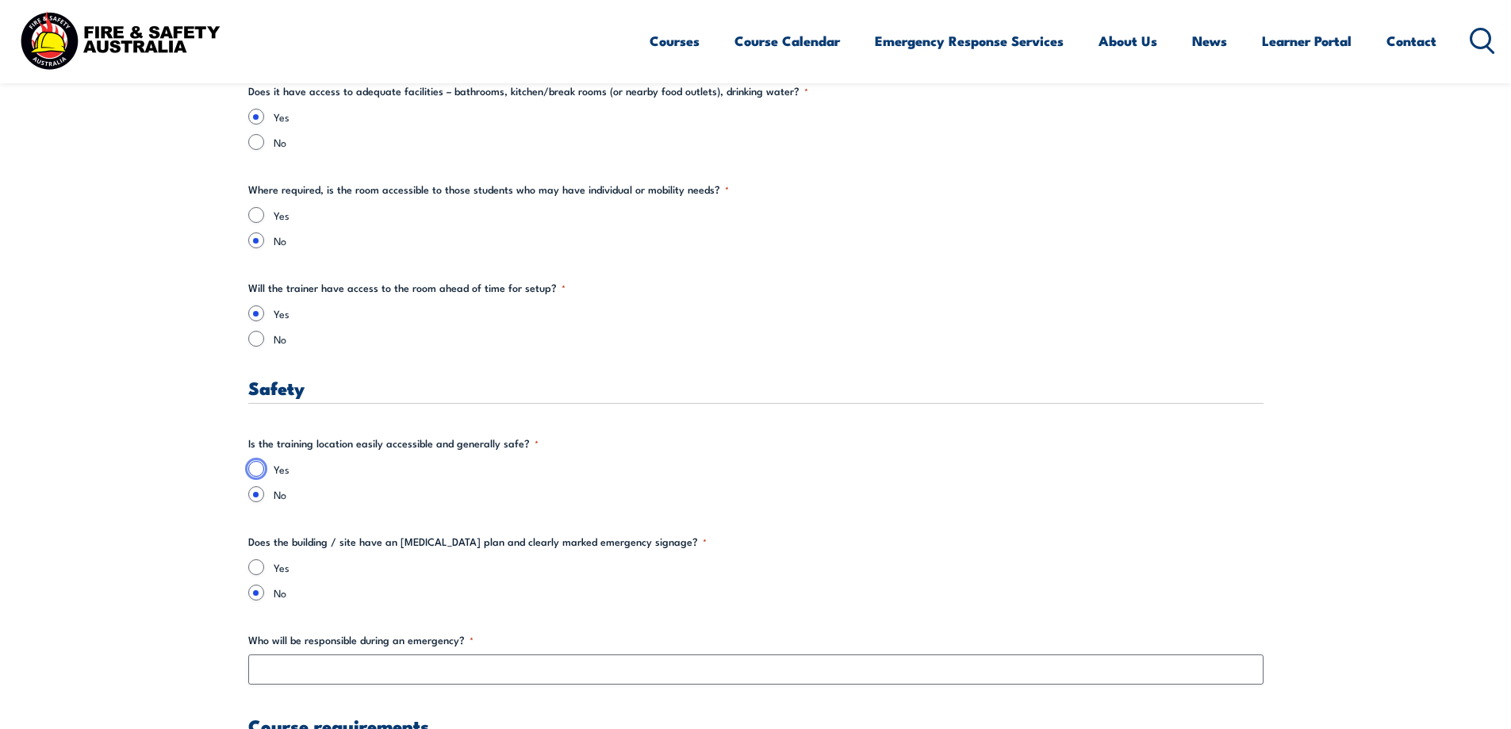
click at [255, 471] on input "Yes" at bounding box center [256, 469] width 16 height 16
radio input "true"
click at [259, 569] on input "Yes" at bounding box center [256, 567] width 16 height 16
radio input "true"
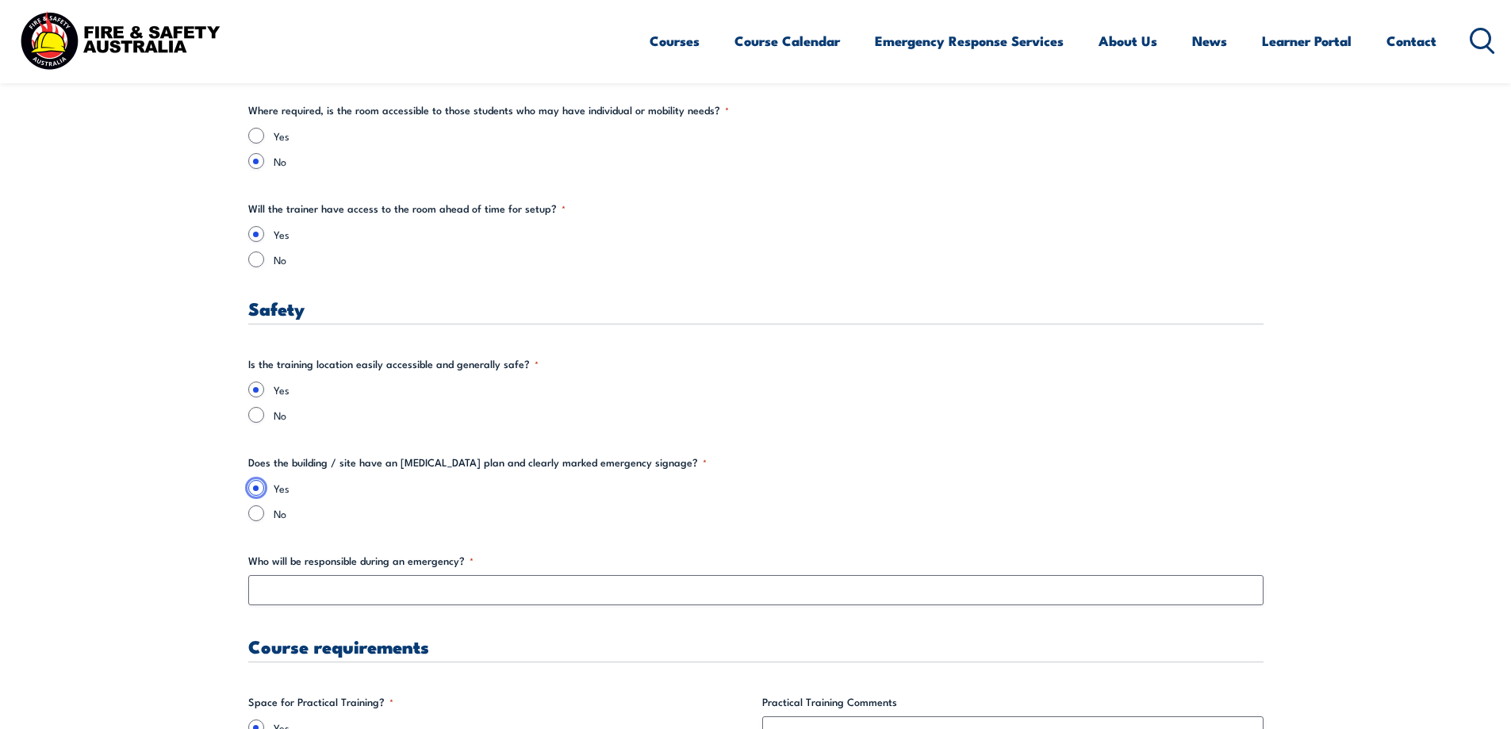
scroll to position [2697, 0]
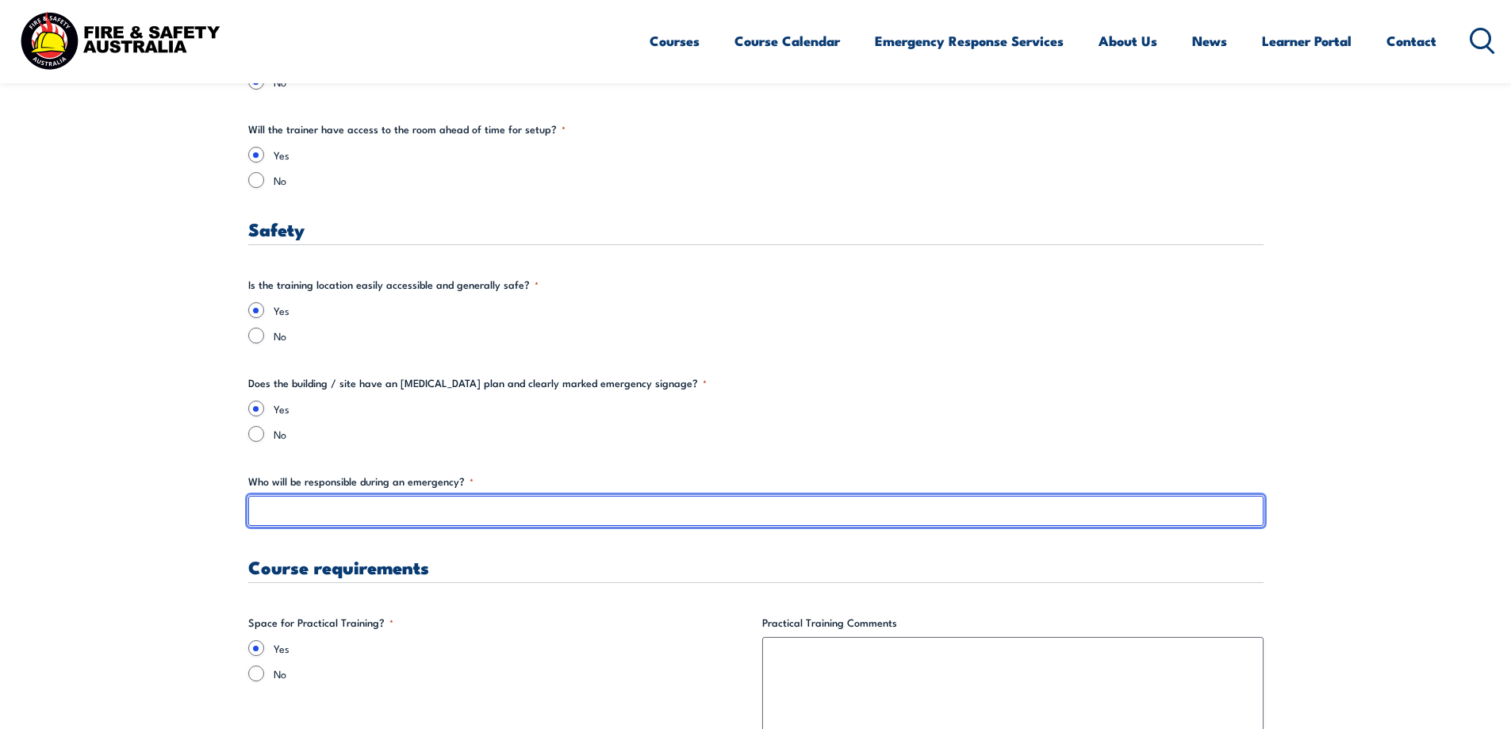
drag, startPoint x: 256, startPoint y: 512, endPoint x: 289, endPoint y: 509, distance: 32.7
click at [256, 512] on input "Who will be responsible during an emergency? *" at bounding box center [755, 511] width 1015 height 30
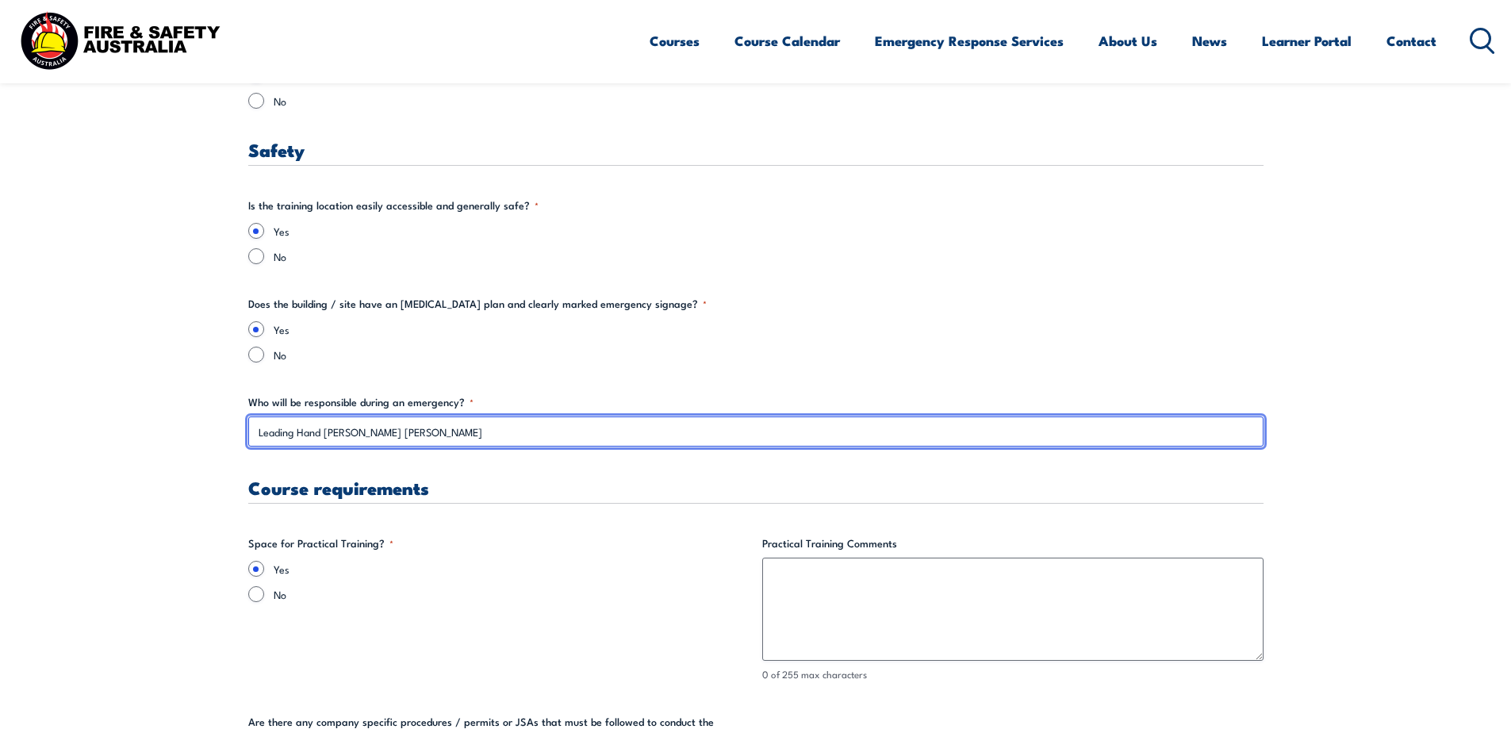
scroll to position [2856, 0]
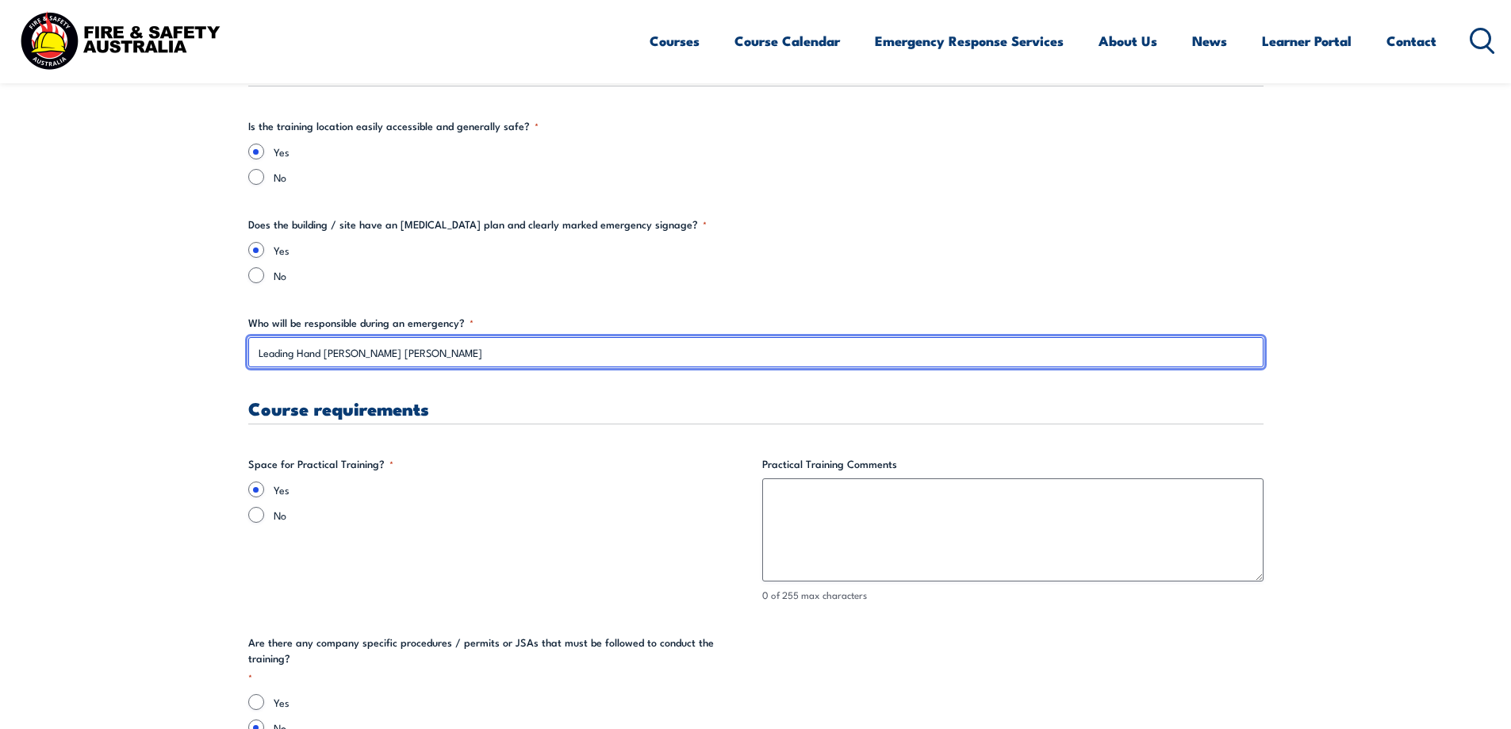
type input "Leading Hand [PERSON_NAME] [PERSON_NAME]"
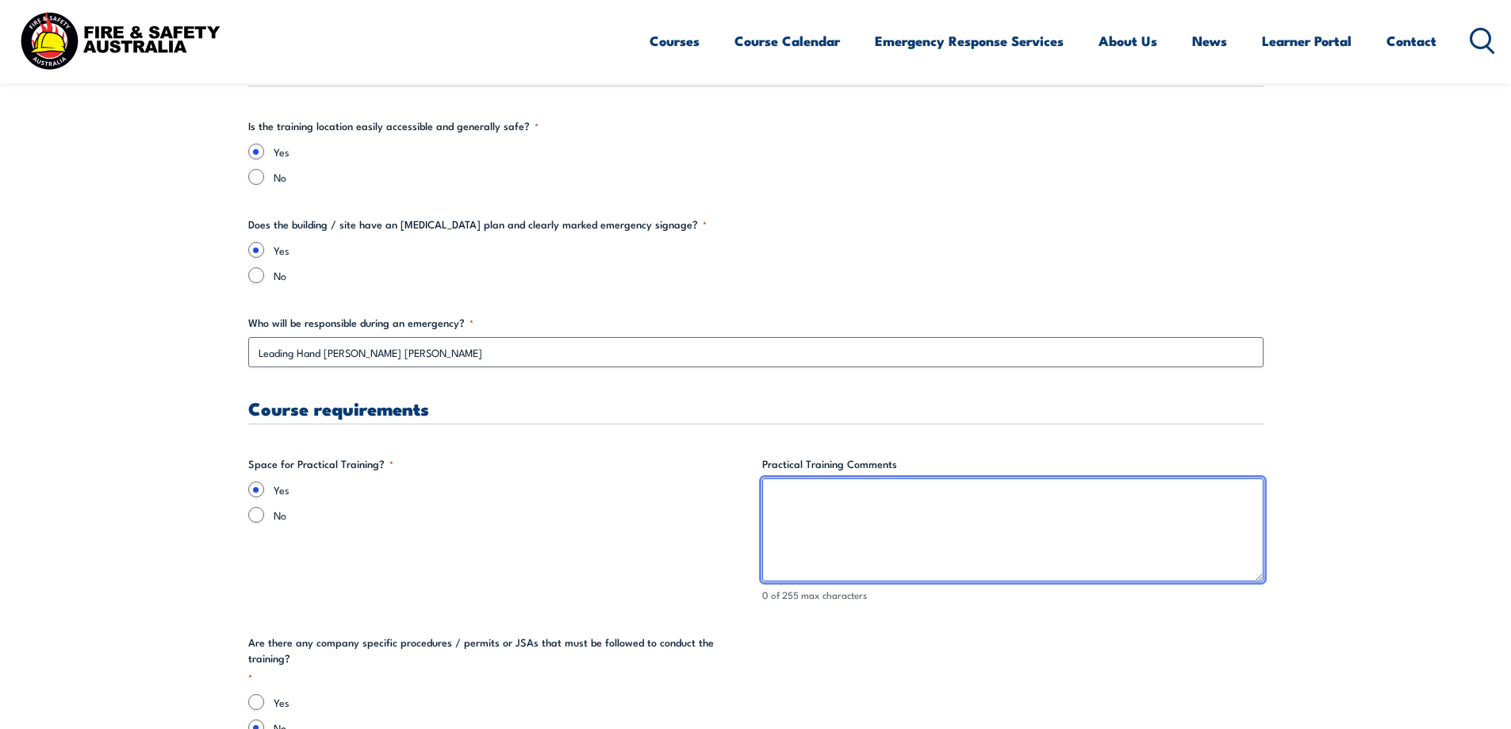
click at [779, 495] on textarea "Practical Training Comments" at bounding box center [1012, 529] width 501 height 103
click at [871, 499] on textarea "Trainer to assess area that is suitable." at bounding box center [1012, 529] width 501 height 103
click at [914, 497] on textarea "Trainer to assess site for that is suitable." at bounding box center [1012, 529] width 501 height 103
click at [923, 496] on textarea "Trainer to assess site for suitable." at bounding box center [1012, 529] width 501 height 103
click at [888, 497] on textarea "Trainer to assess site for suitable location." at bounding box center [1012, 529] width 501 height 103
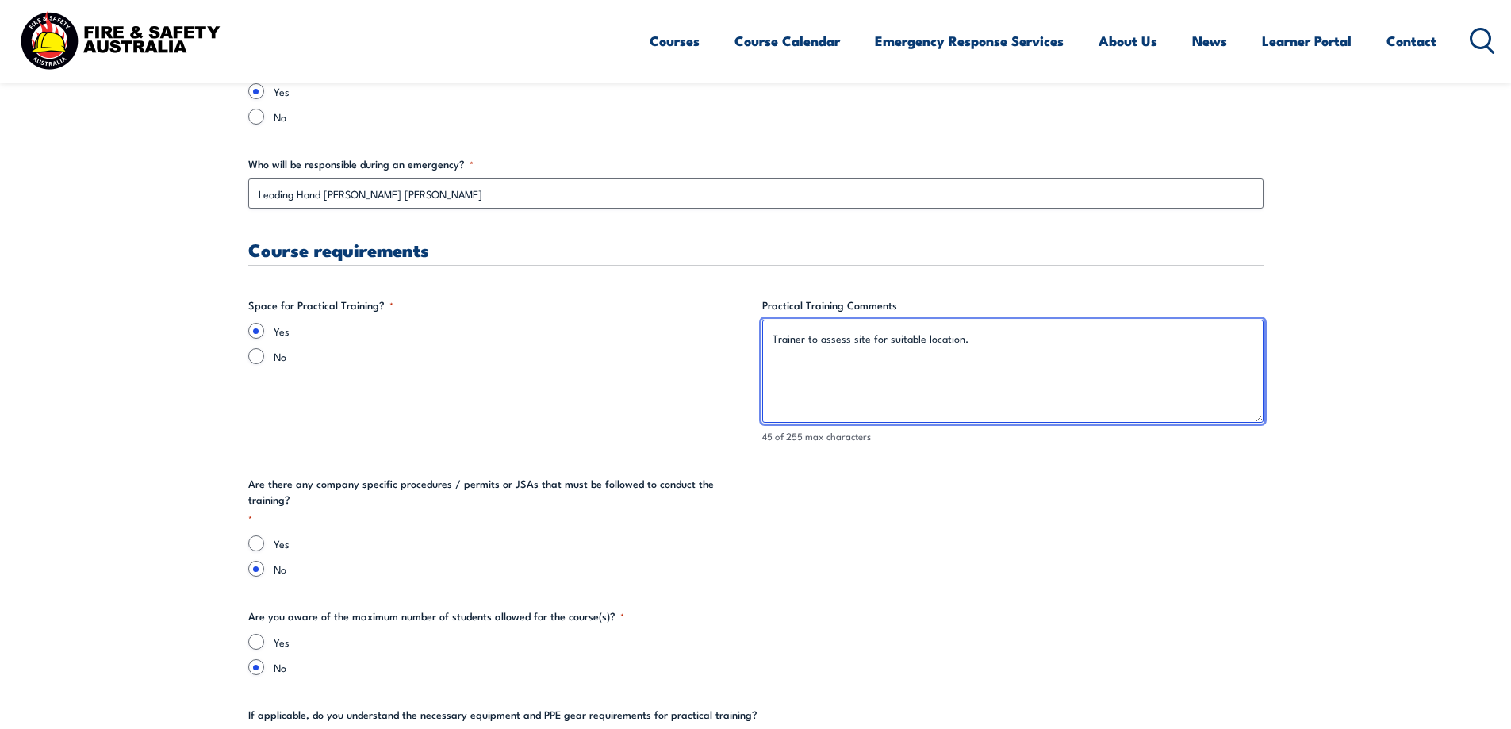
scroll to position [3093, 0]
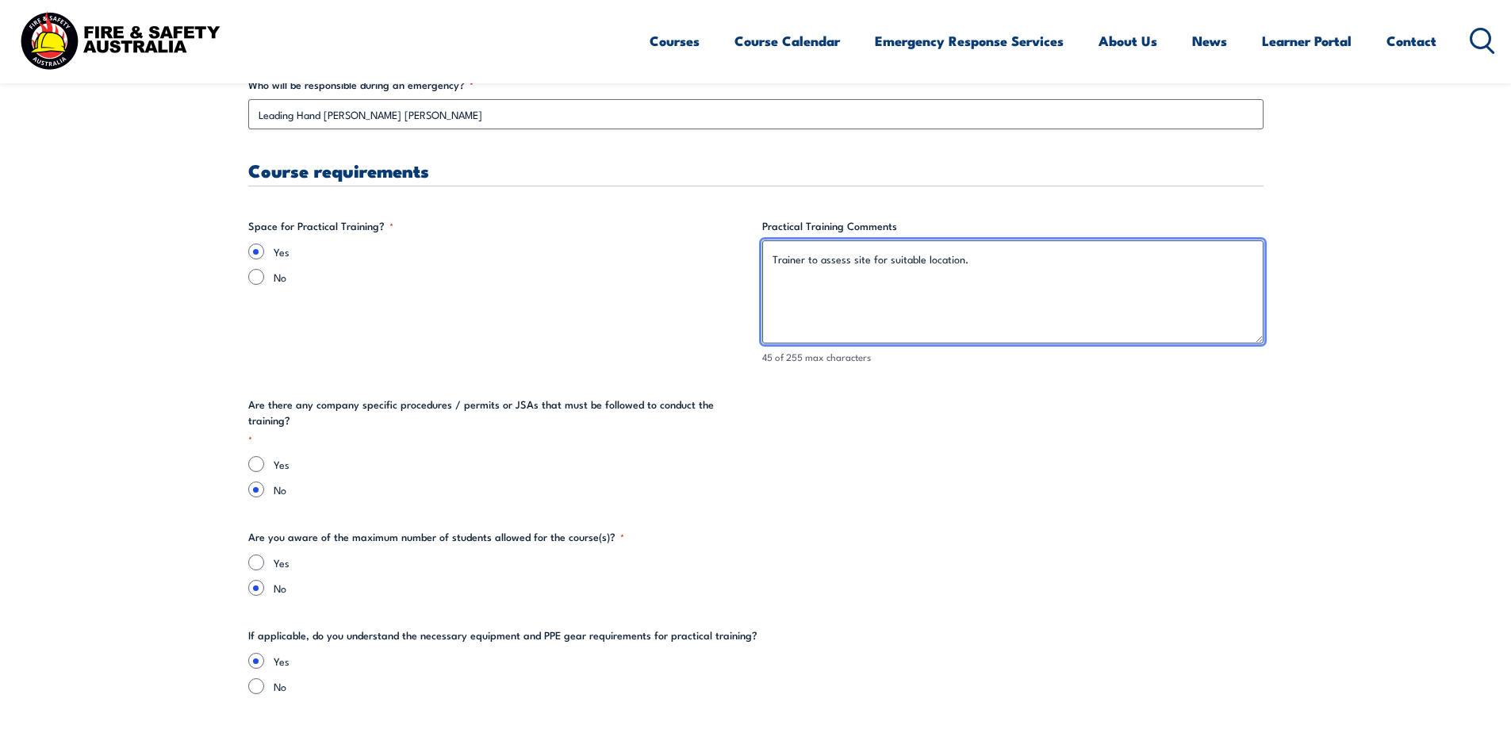
type textarea "Trainer to assess site for suitable location."
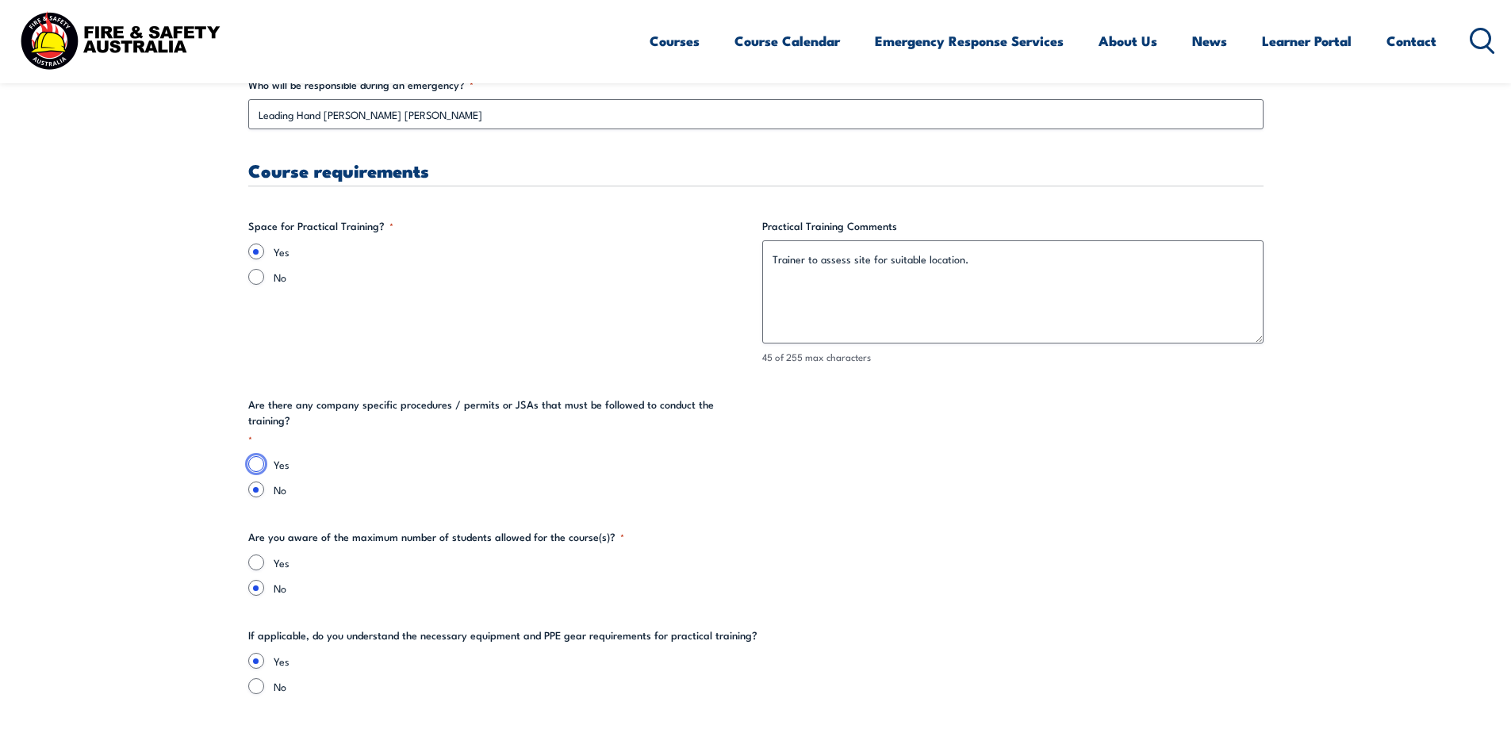
click at [257, 456] on input "Yes" at bounding box center [256, 464] width 16 height 16
radio input "true"
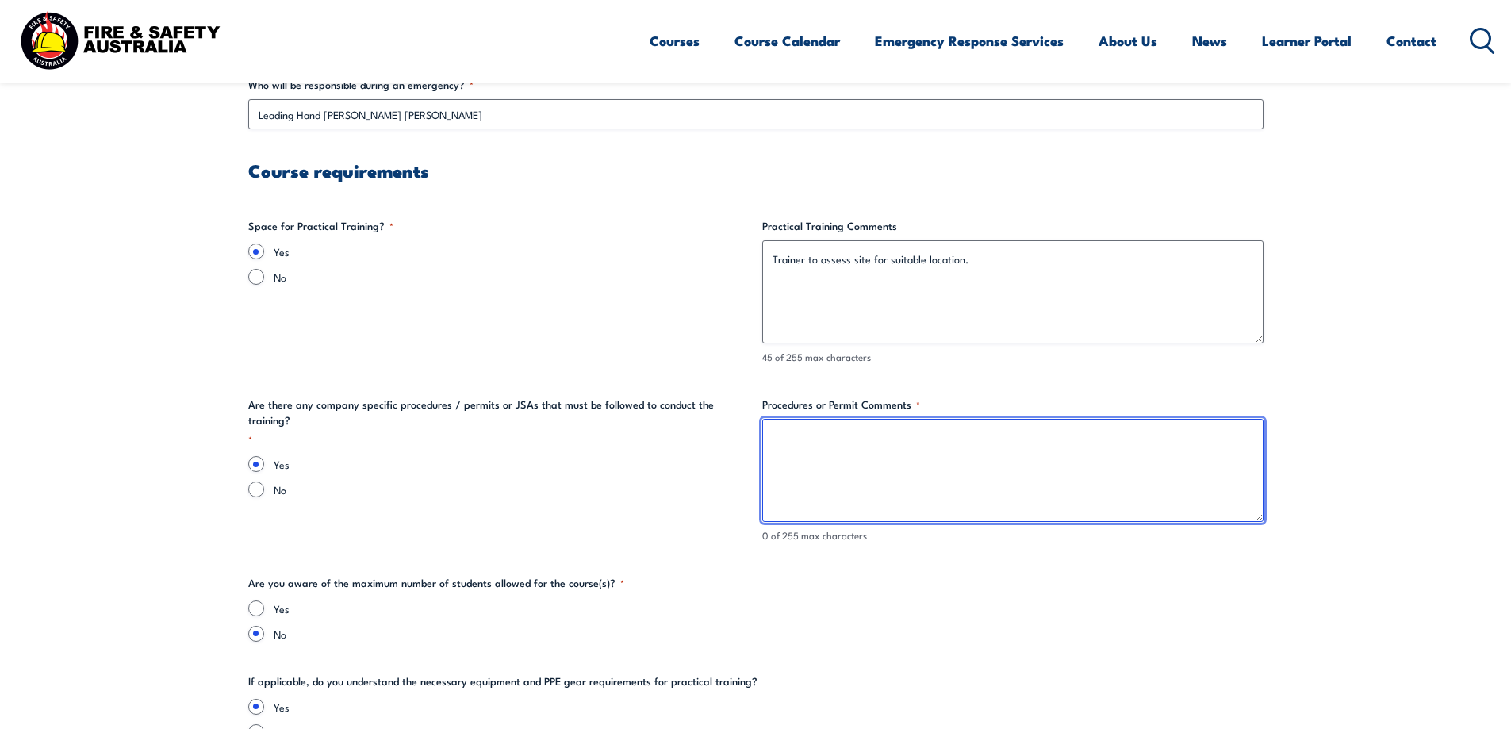
click at [774, 432] on textarea "Procedures or Permit Comments *" at bounding box center [1012, 470] width 501 height 103
type textarea "Risk Assess carried out with students"
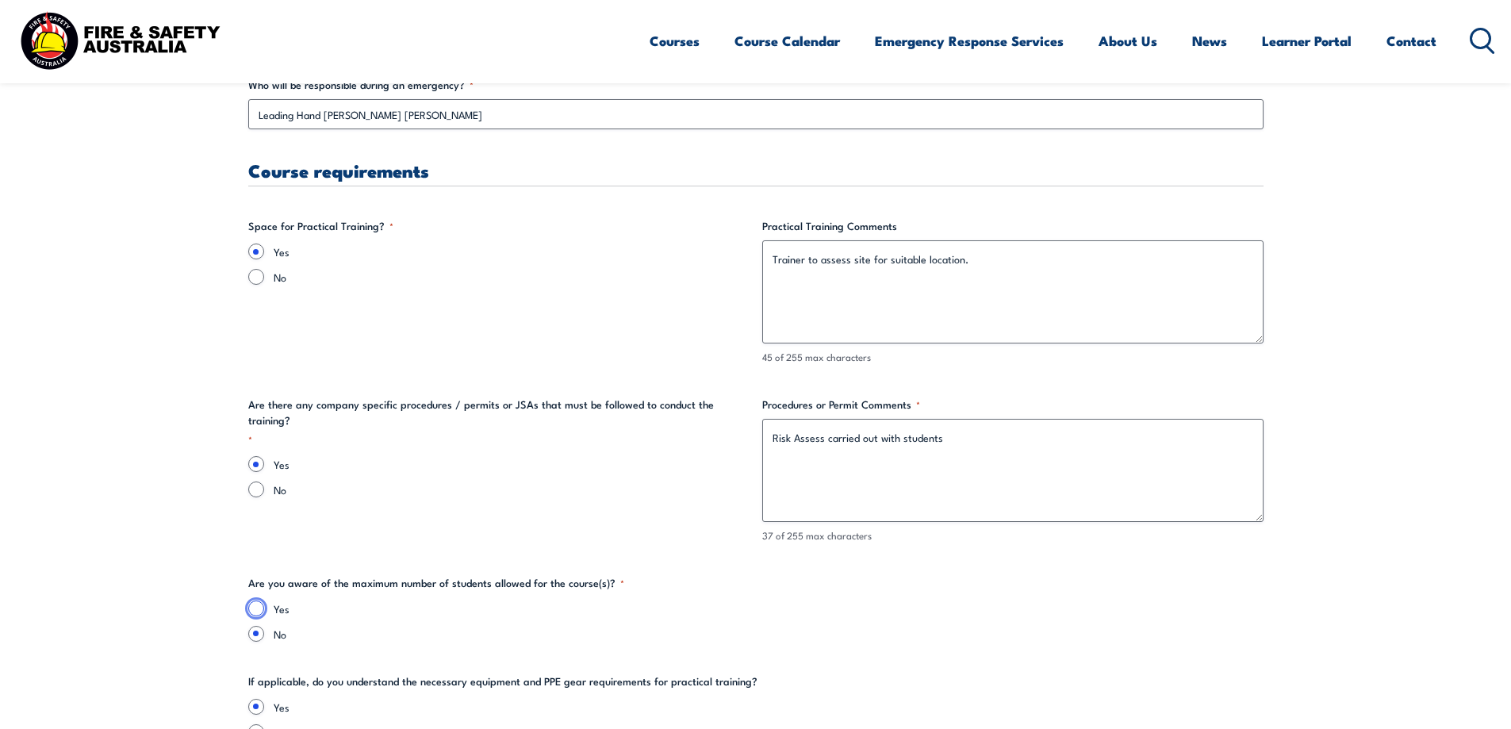
click at [255, 606] on input "Yes" at bounding box center [256, 608] width 16 height 16
radio input "true"
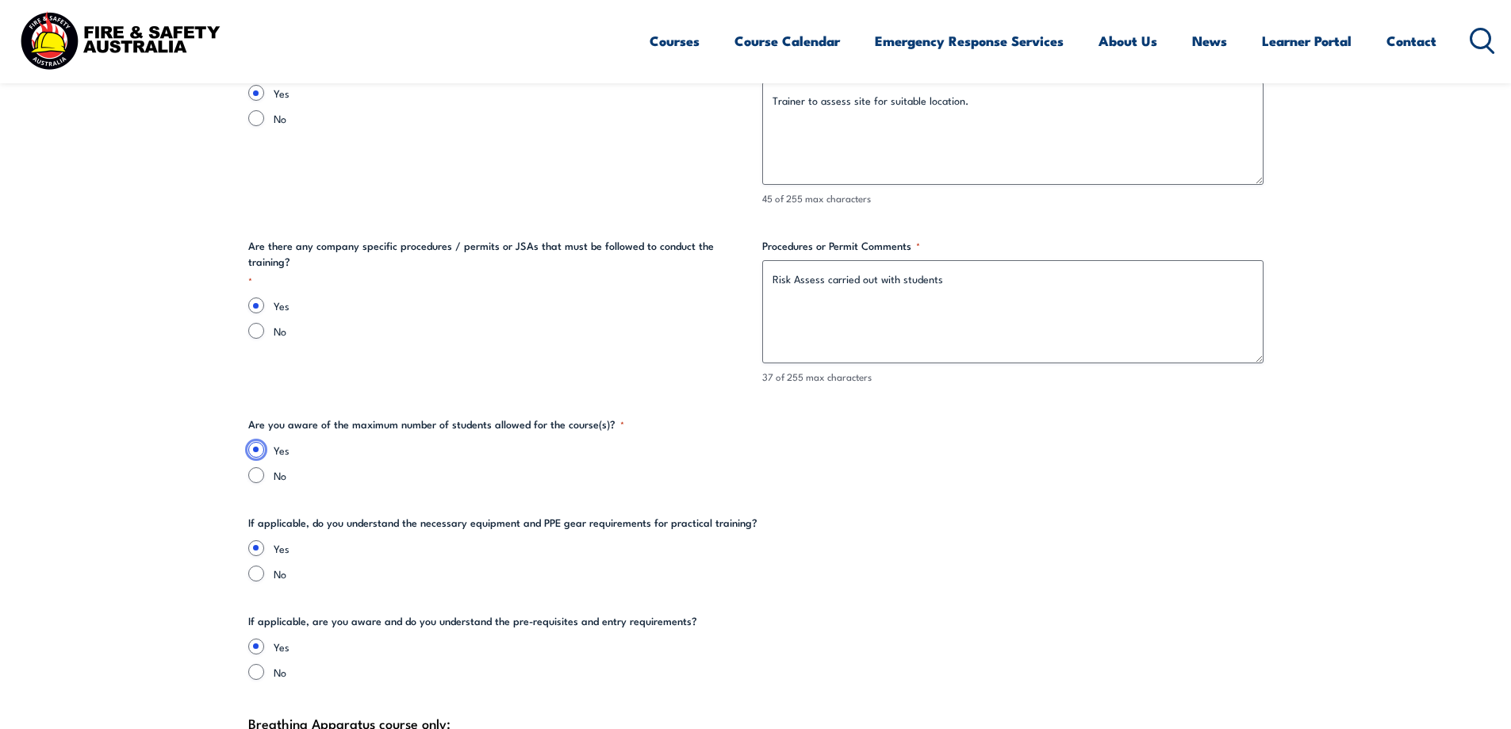
scroll to position [3331, 0]
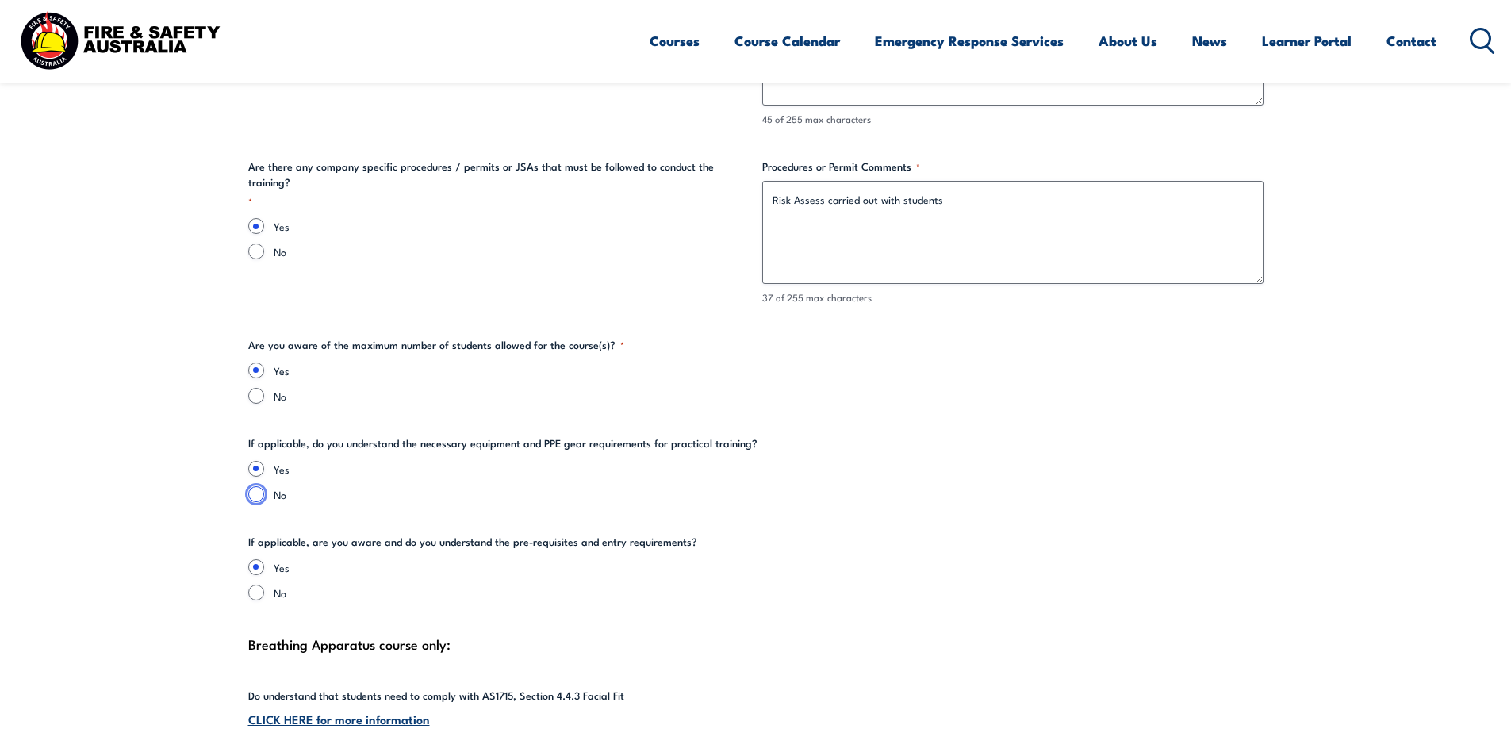
click at [259, 494] on input "No" at bounding box center [256, 494] width 16 height 16
radio input "true"
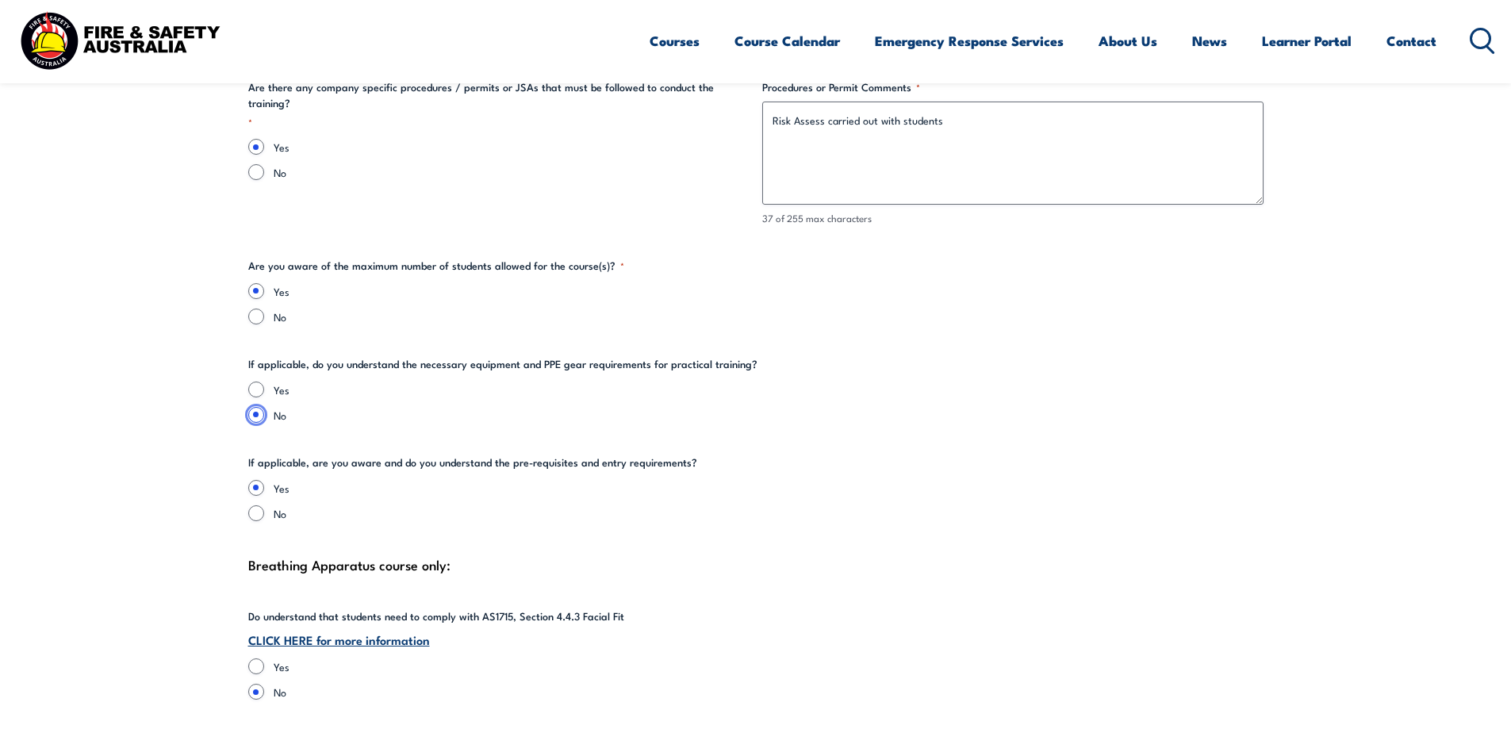
scroll to position [3490, 0]
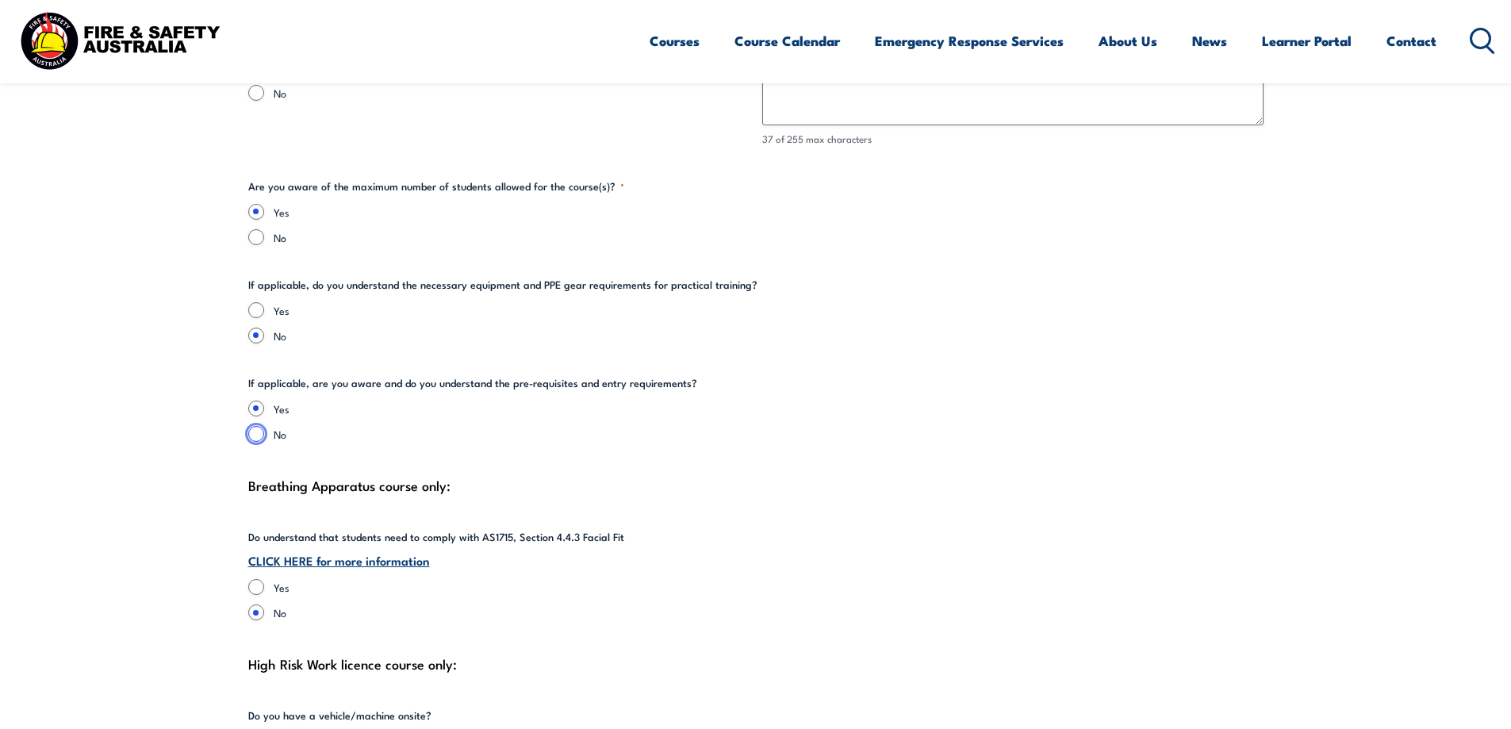
click at [251, 436] on input "No" at bounding box center [256, 434] width 16 height 16
radio input "true"
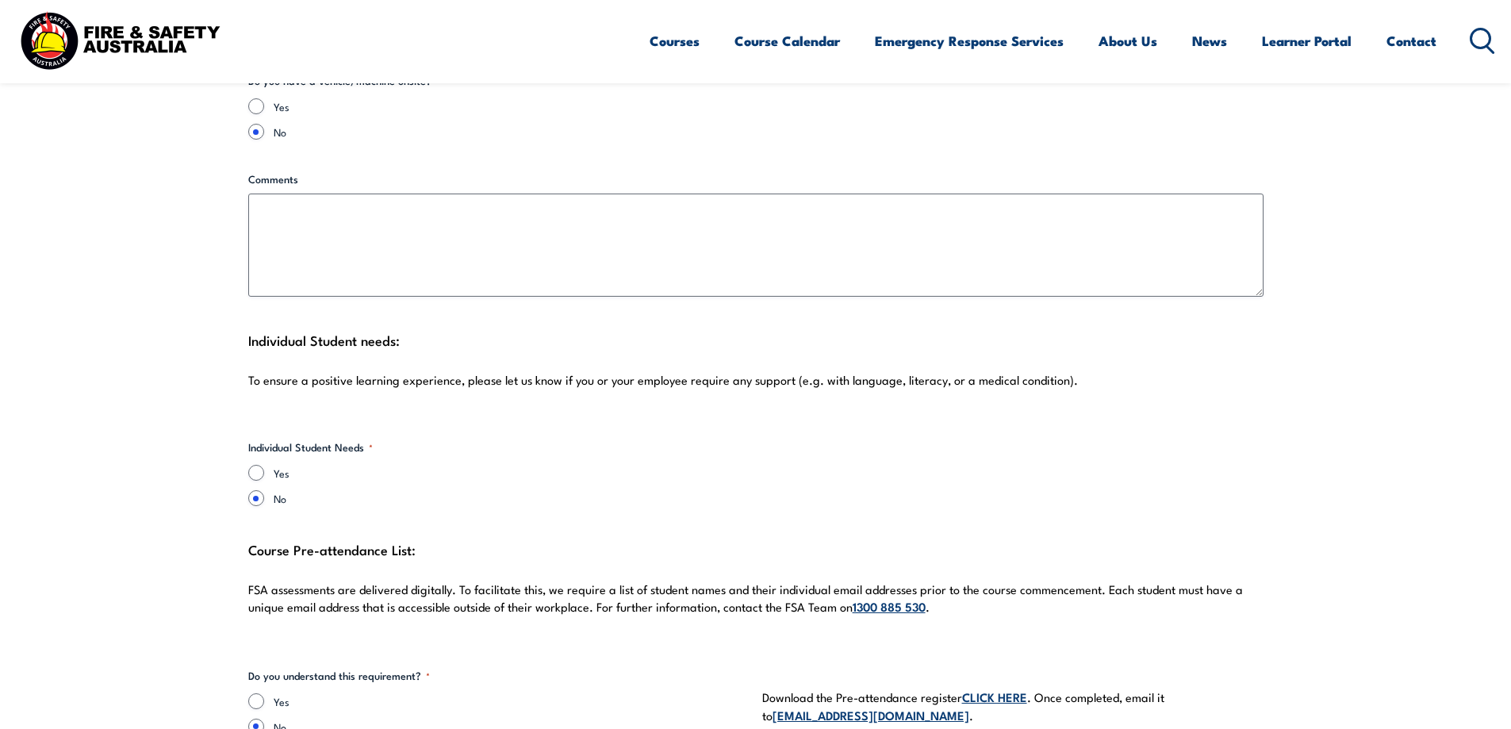
scroll to position [4204, 0]
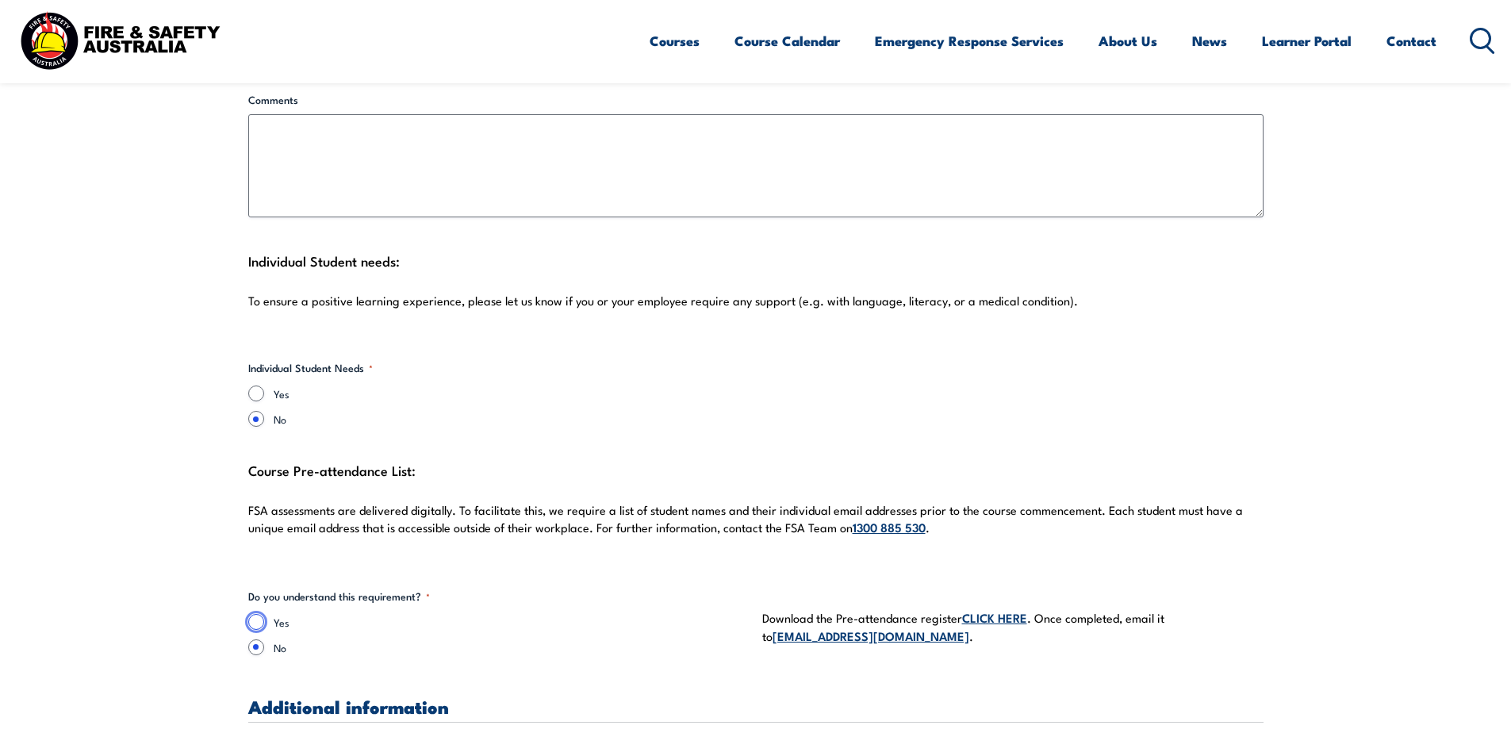
click at [255, 622] on input "Yes" at bounding box center [256, 622] width 16 height 16
radio input "true"
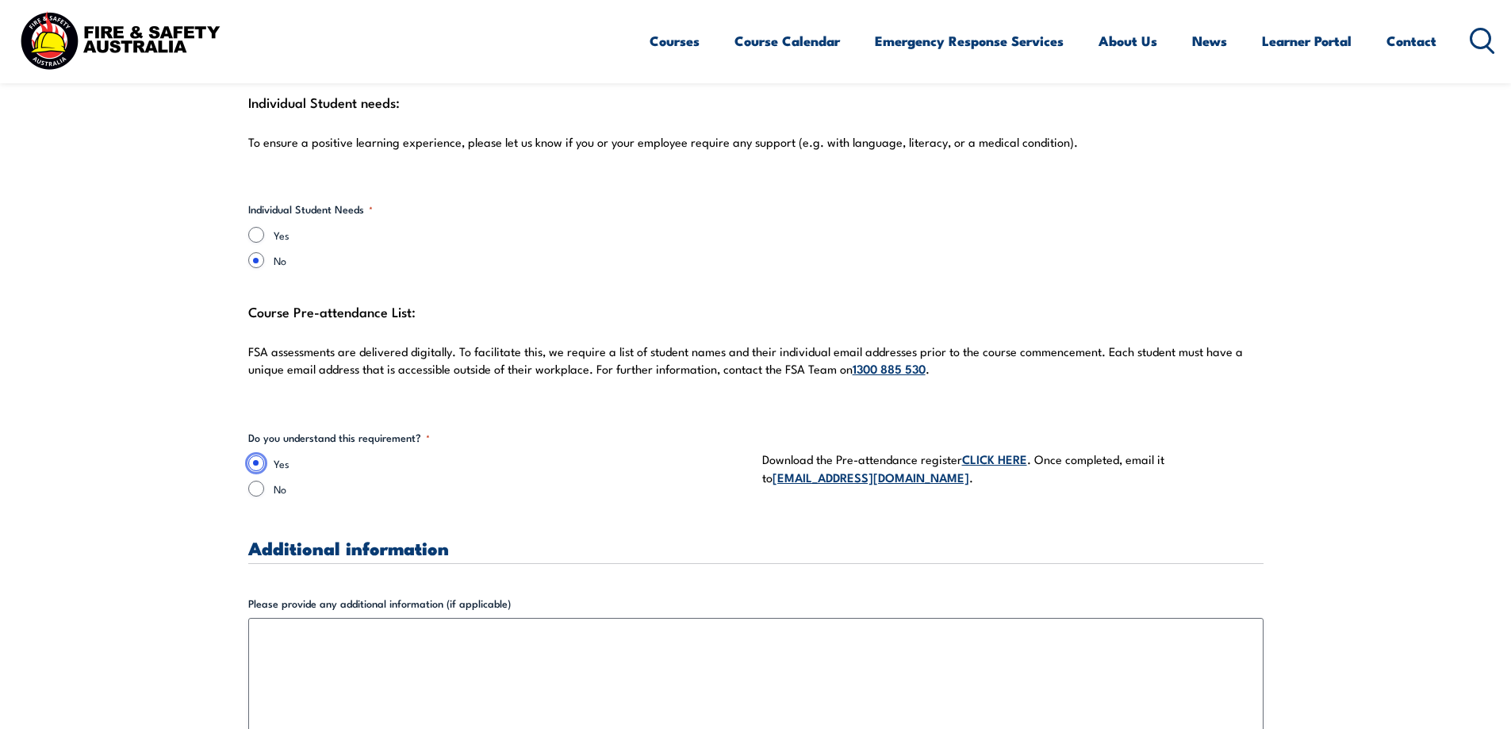
scroll to position [4442, 0]
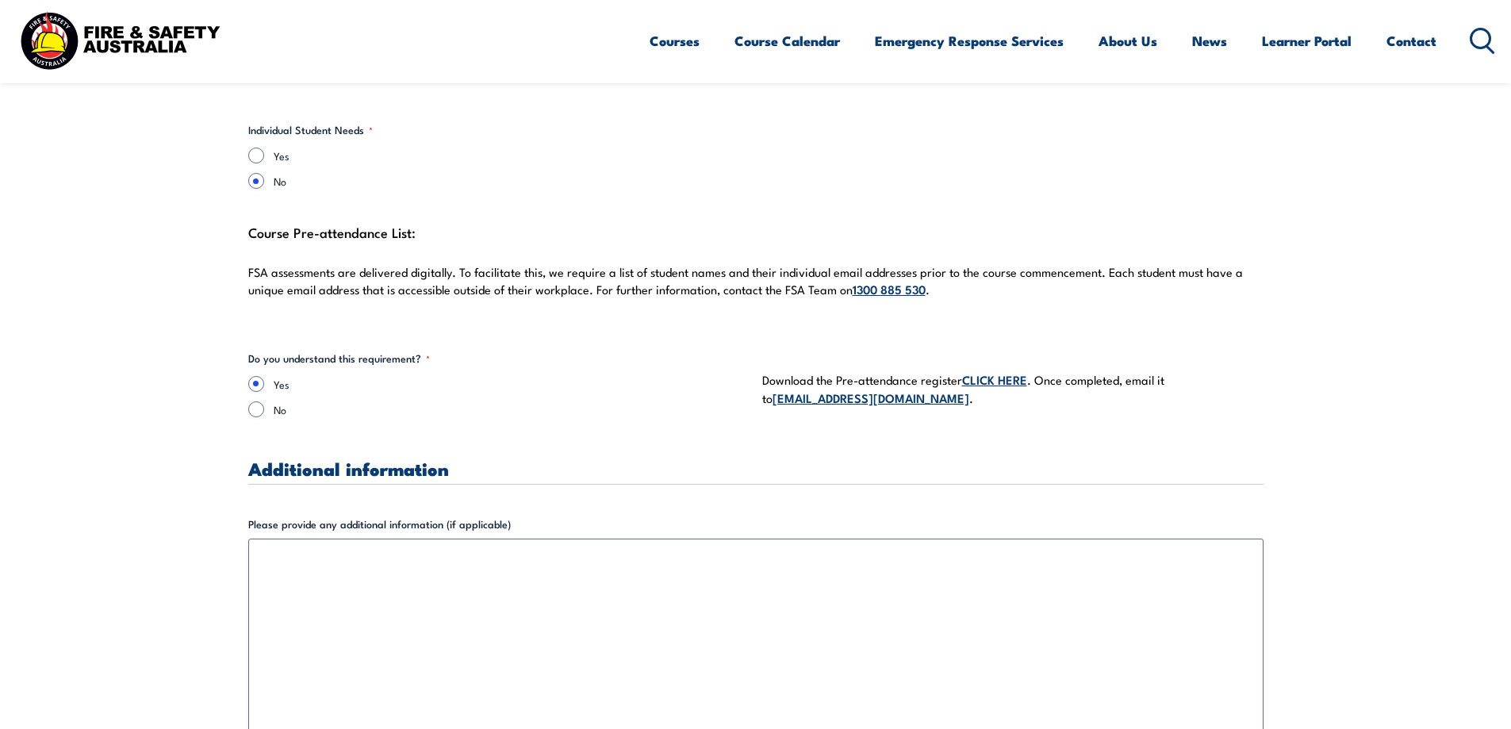
click at [994, 381] on link "CLICK HERE" at bounding box center [994, 378] width 65 height 17
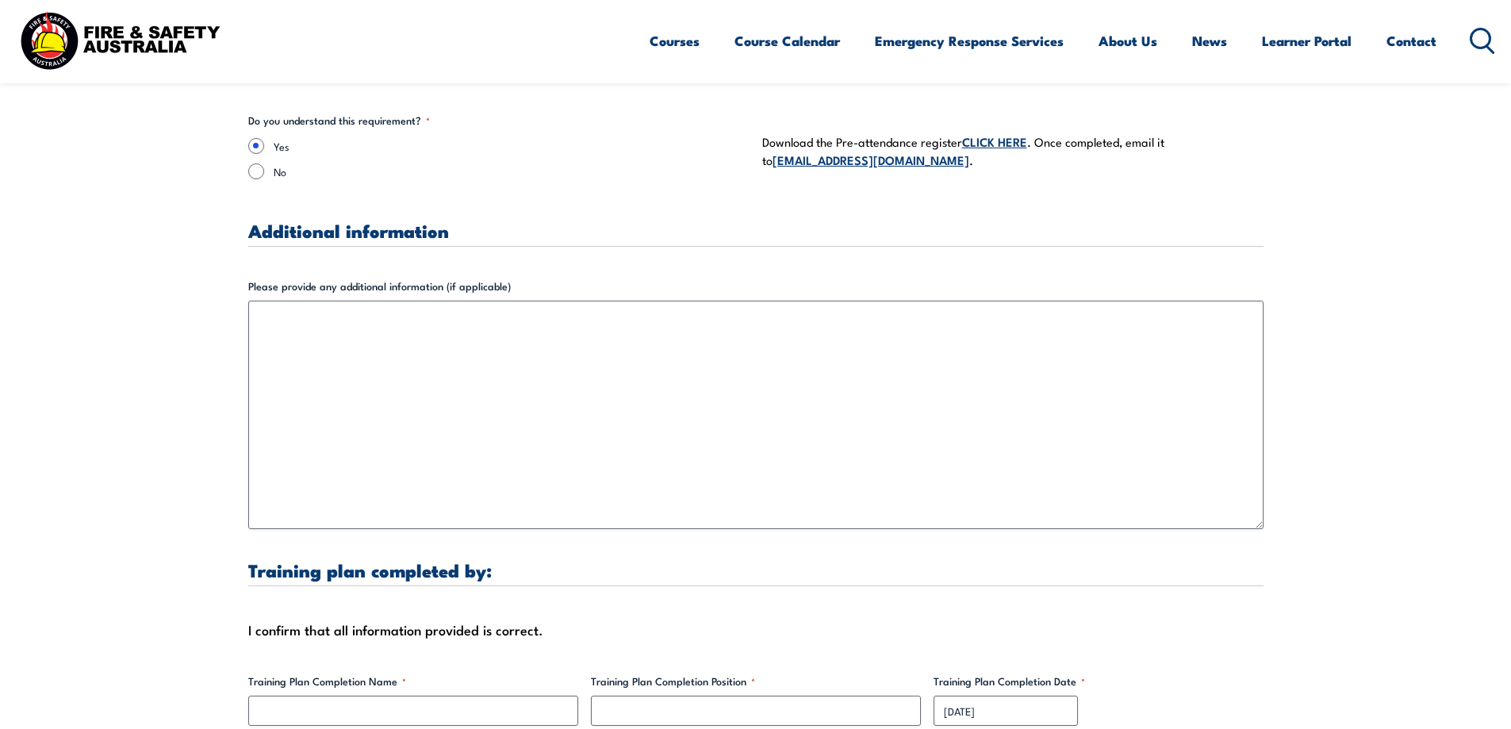
scroll to position [4839, 0]
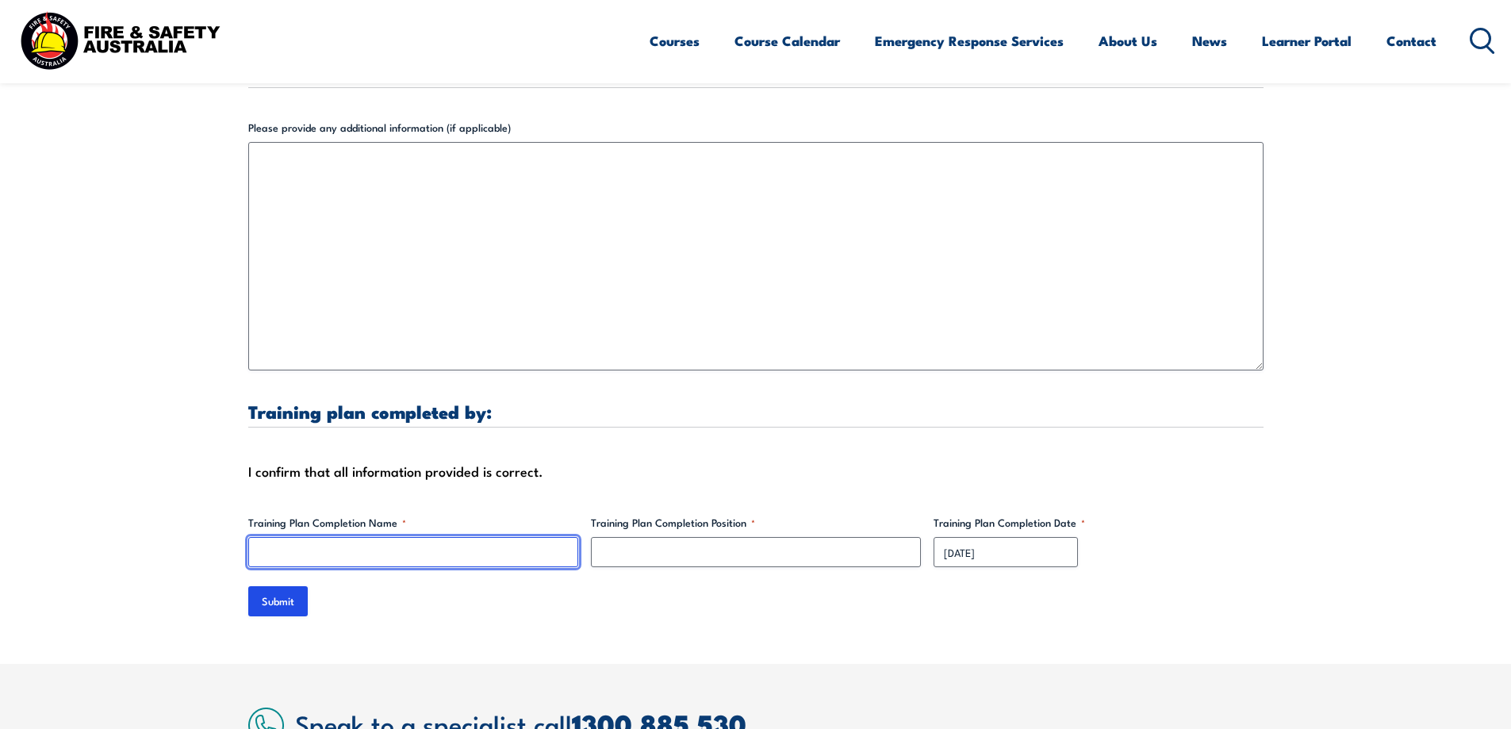
click at [275, 551] on input "Training Plan Completion Name *" at bounding box center [413, 552] width 330 height 30
type input "[PERSON_NAME]"
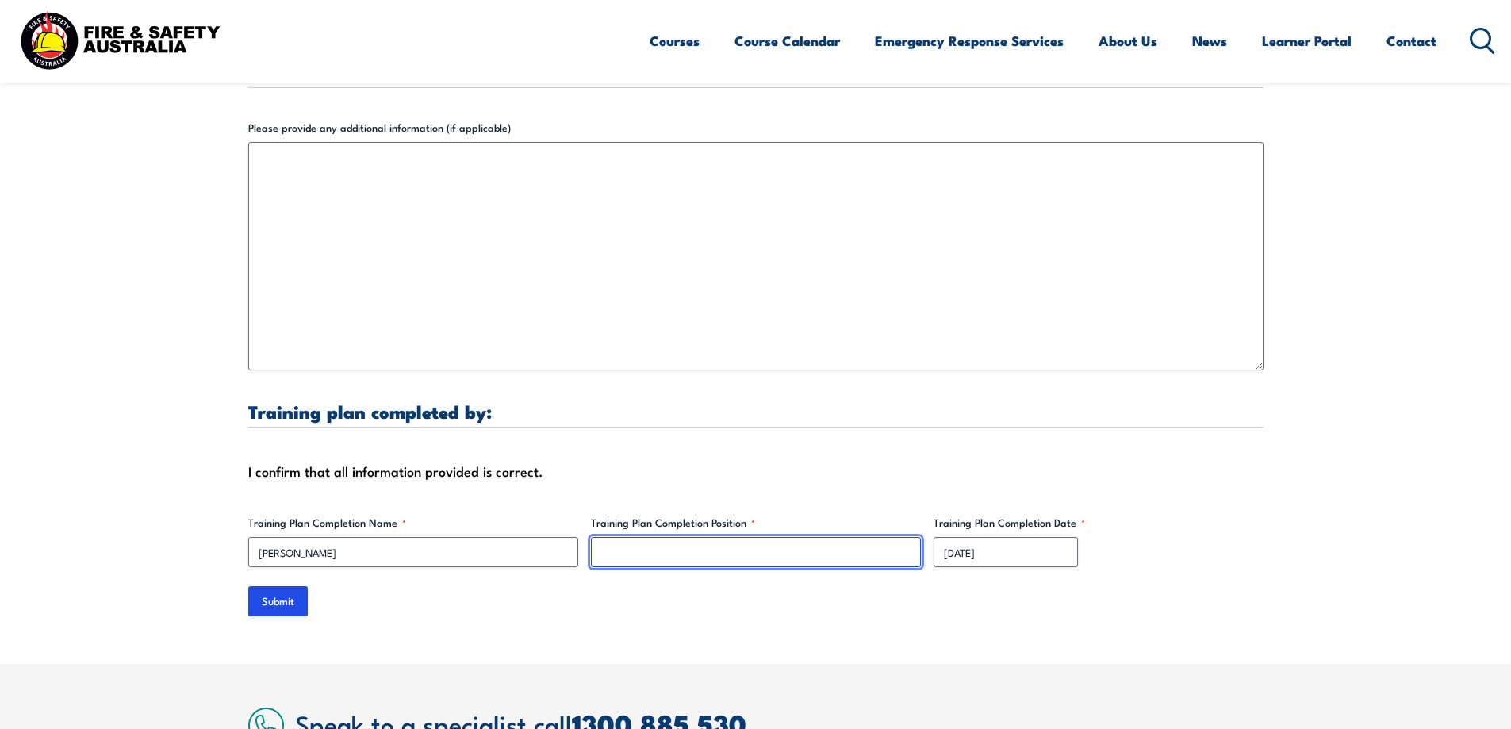
click at [618, 554] on input "Training Plan Completion Position *" at bounding box center [756, 552] width 330 height 30
type input "MILL MANAGER"
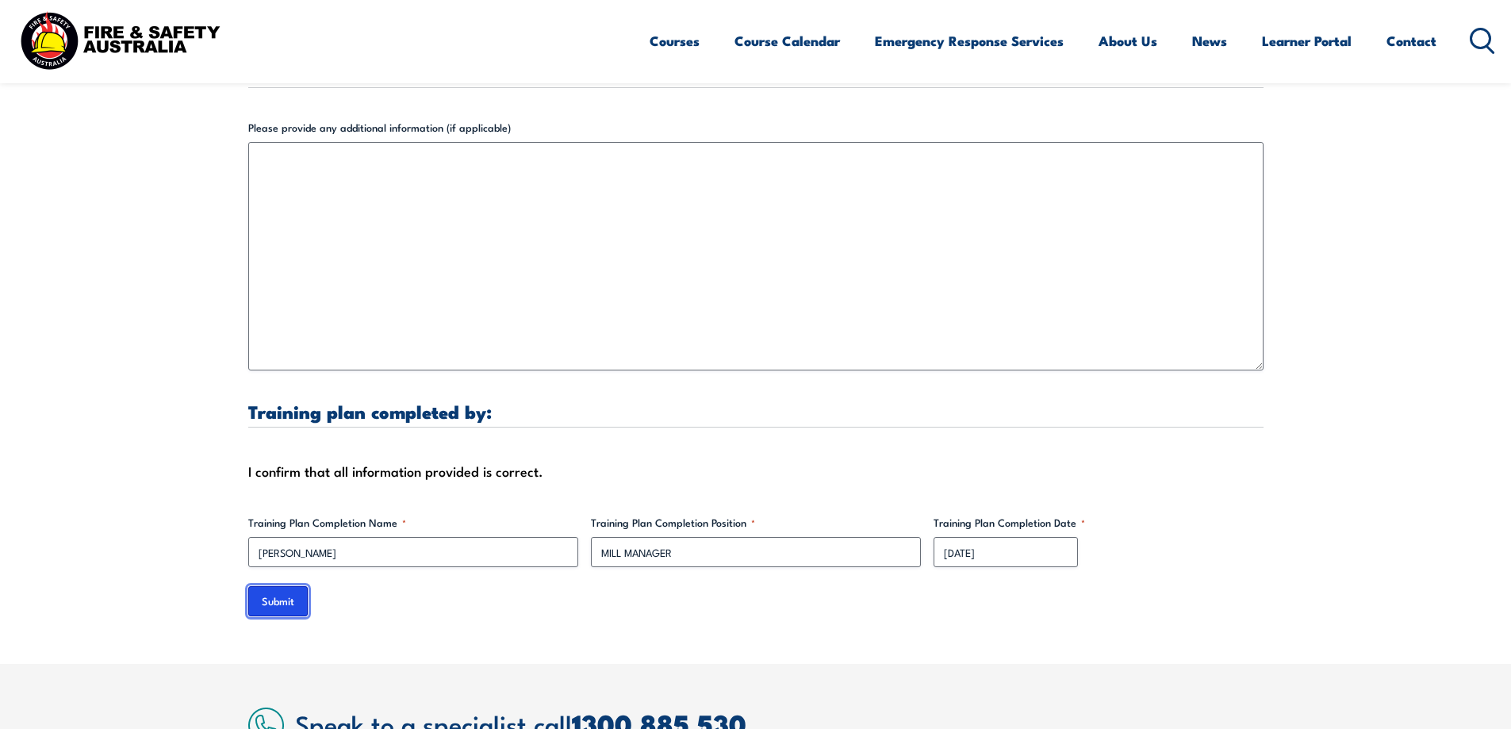
click at [282, 604] on input "Submit" at bounding box center [277, 601] width 59 height 30
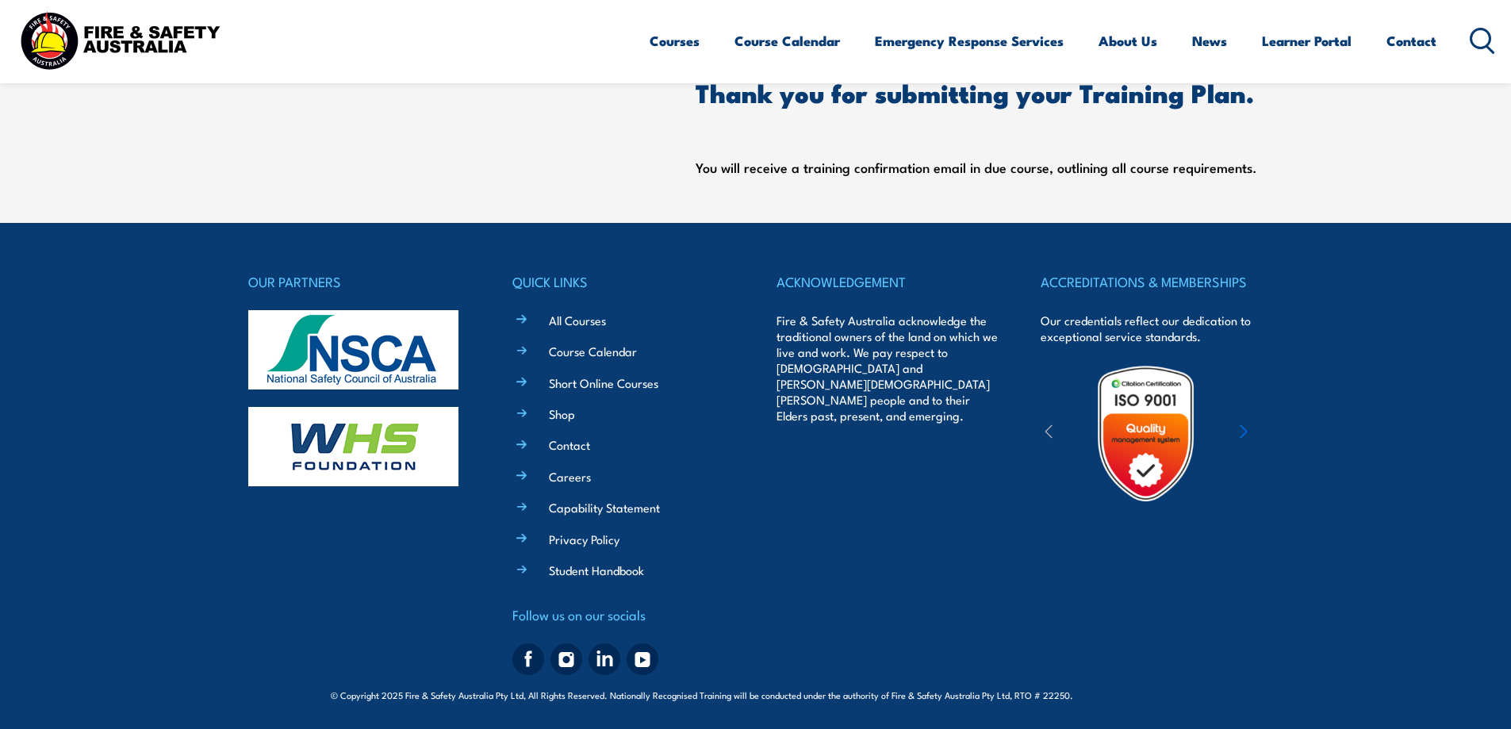
scroll to position [0, 0]
